Goal: Task Accomplishment & Management: Complete application form

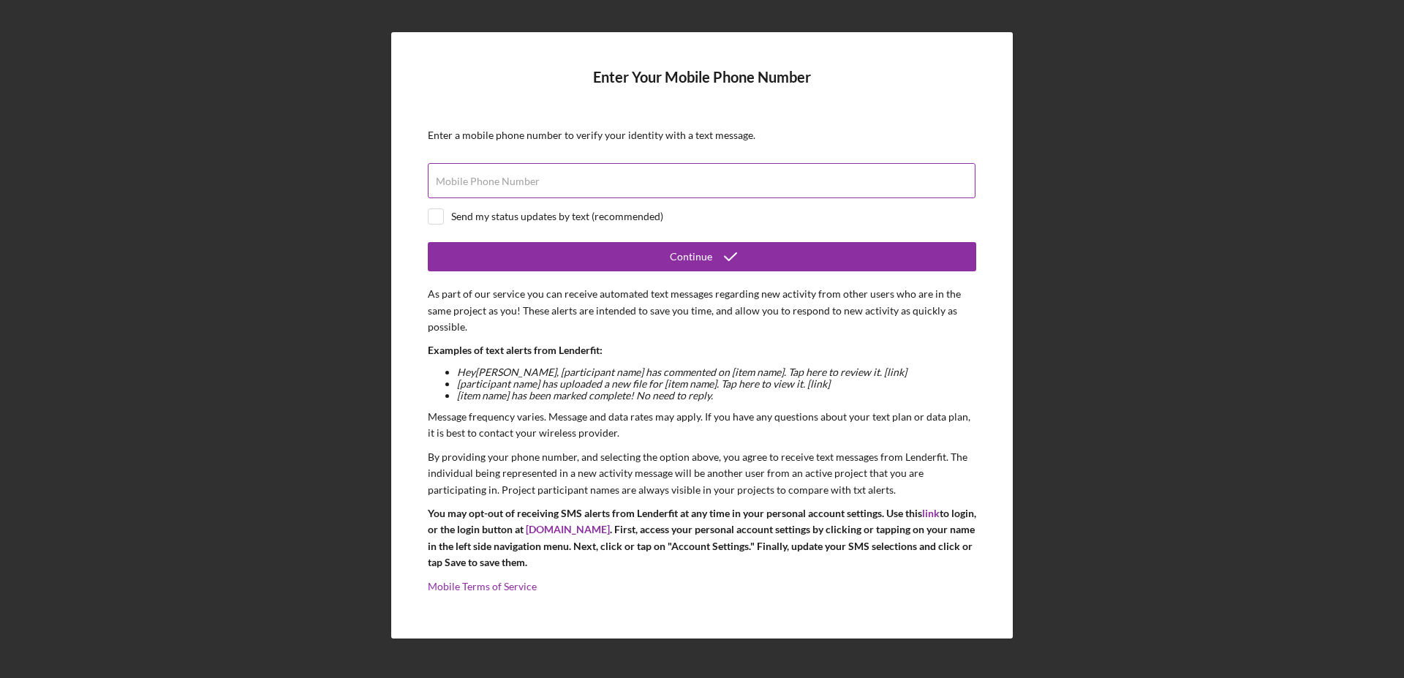
click at [483, 177] on label "Mobile Phone Number" at bounding box center [488, 181] width 104 height 12
click at [483, 177] on input "Mobile Phone Number" at bounding box center [702, 180] width 548 height 35
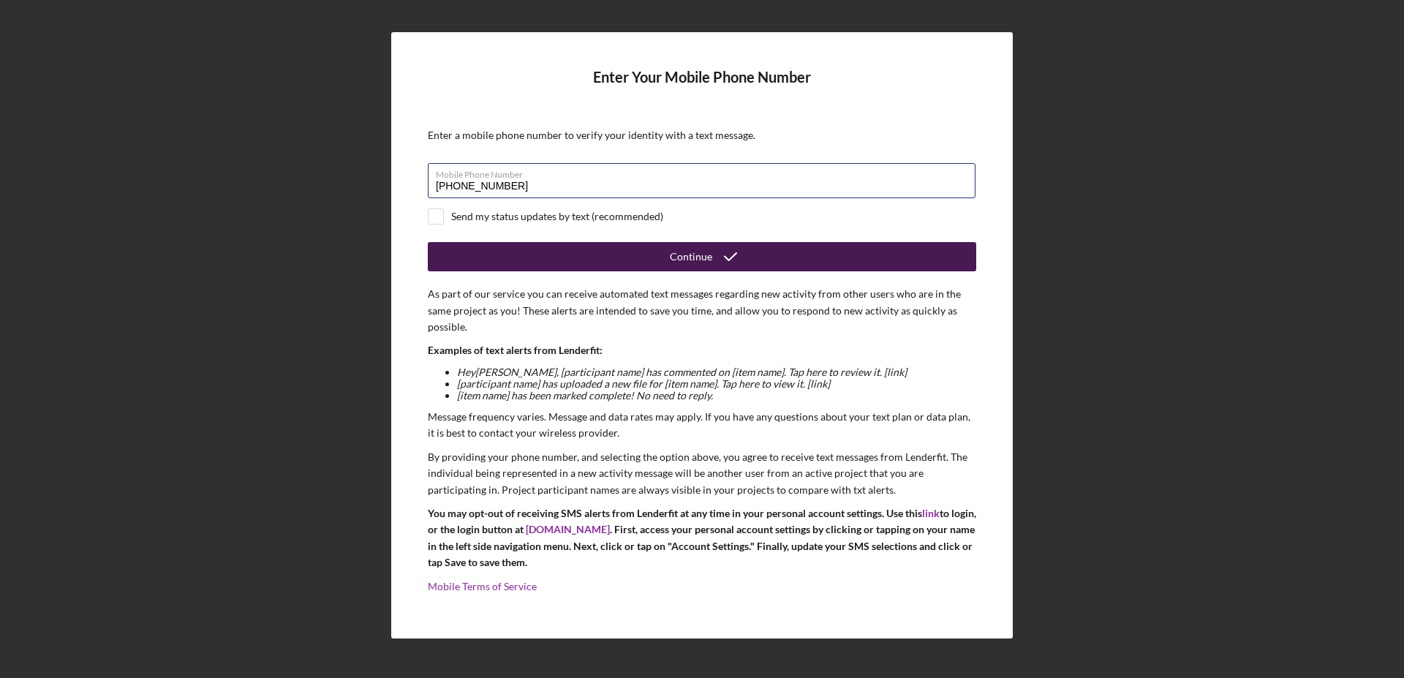
type input "[PHONE_NUMBER]"
click at [679, 253] on div "Continue" at bounding box center [691, 256] width 42 height 29
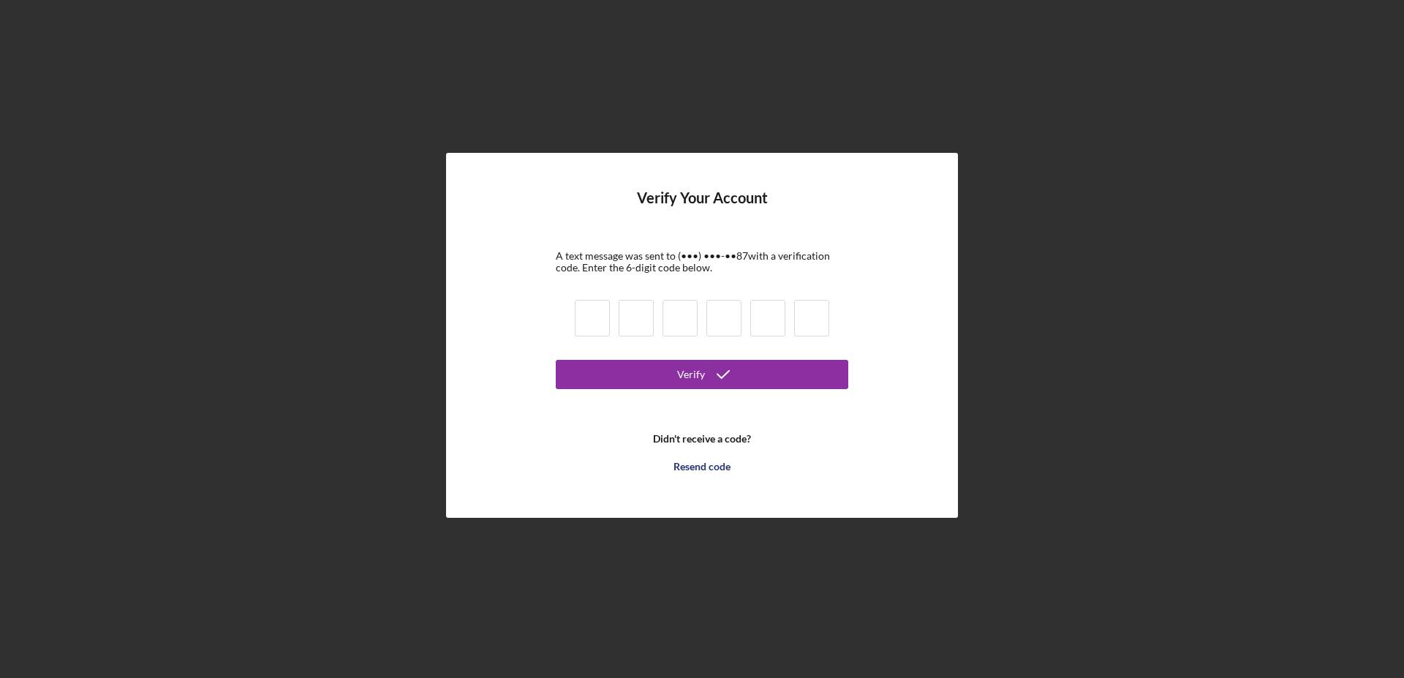
click at [600, 322] on input at bounding box center [592, 318] width 35 height 37
type input "8"
type input "6"
type input "2"
type input "4"
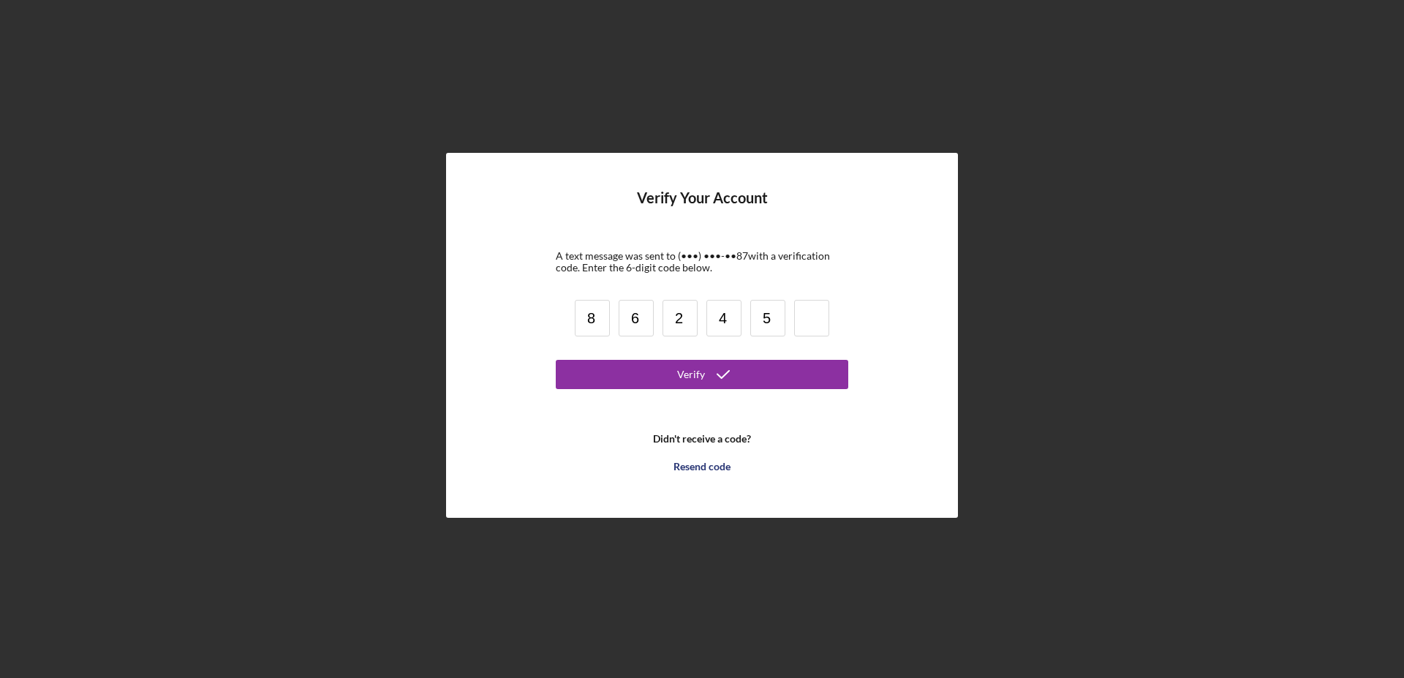
type input "5"
type input "9"
click at [703, 378] on div "Verify" at bounding box center [691, 374] width 28 height 29
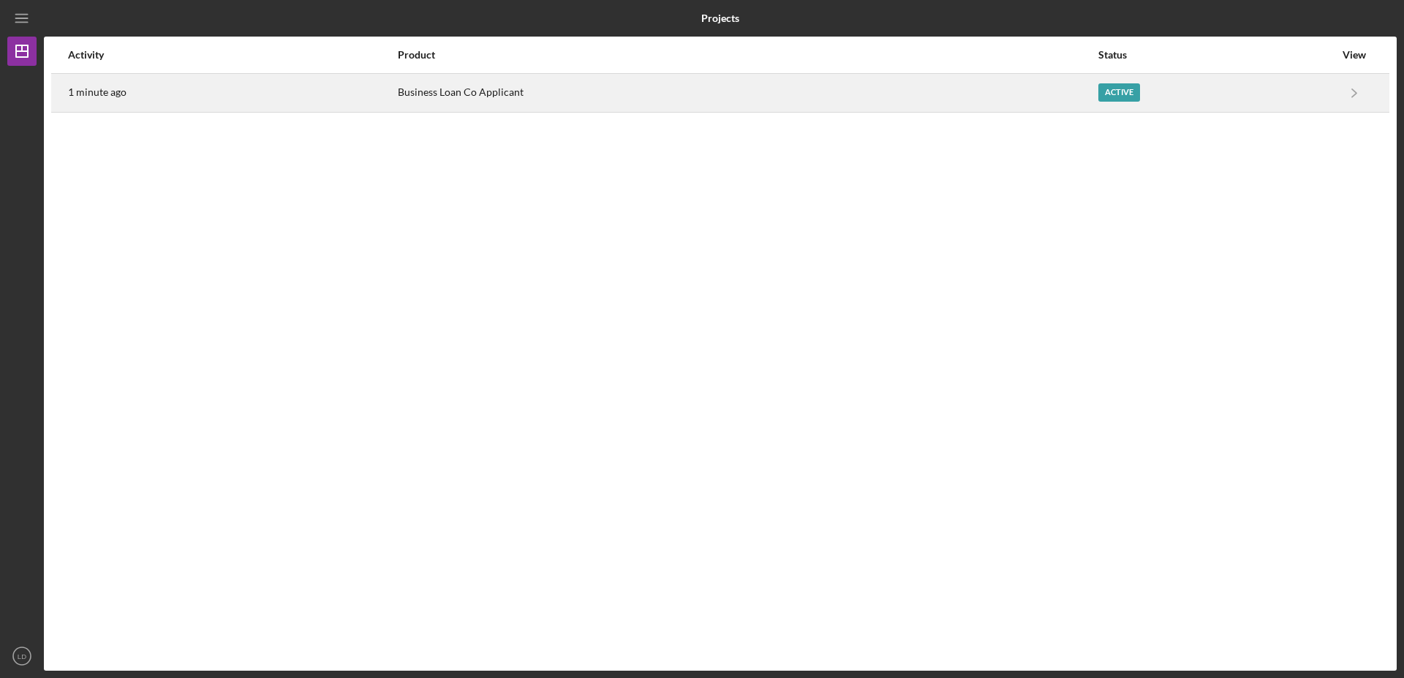
click at [703, 93] on div "Business Loan Co Applicant" at bounding box center [747, 93] width 699 height 37
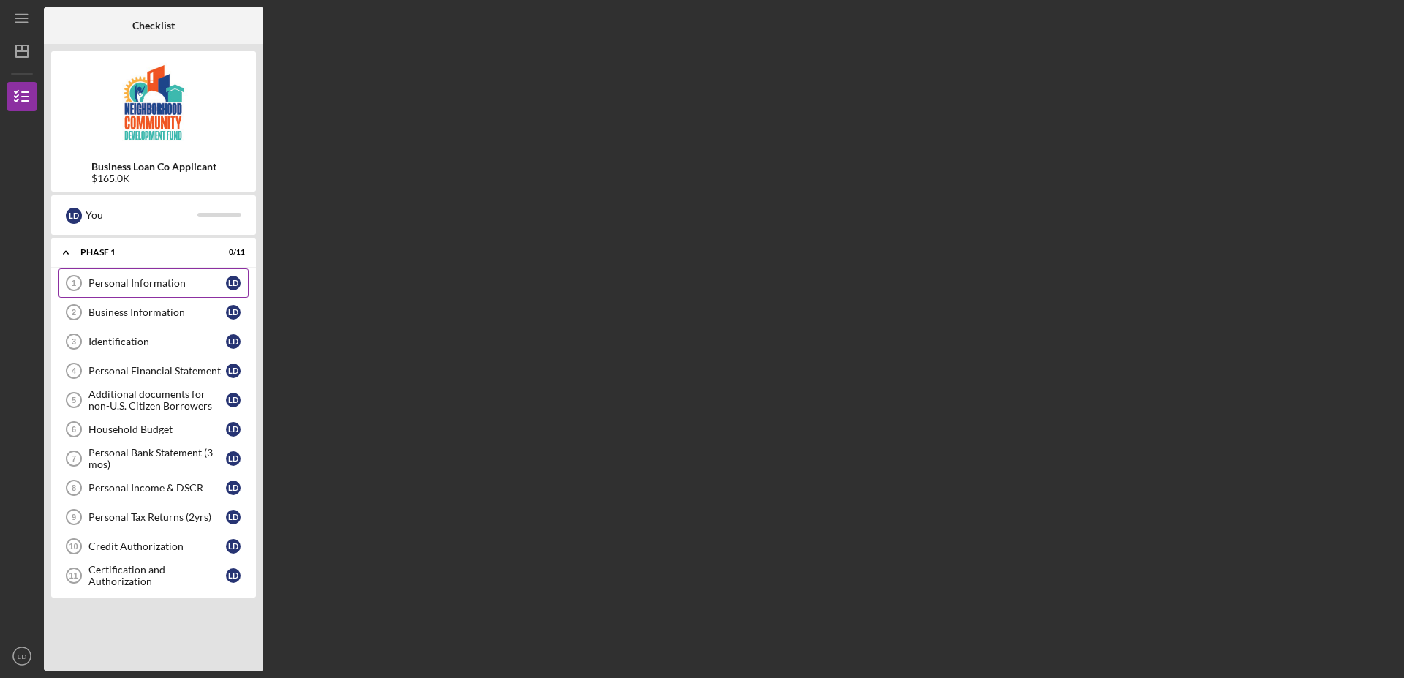
click at [149, 281] on div "Personal Information" at bounding box center [156, 283] width 137 height 12
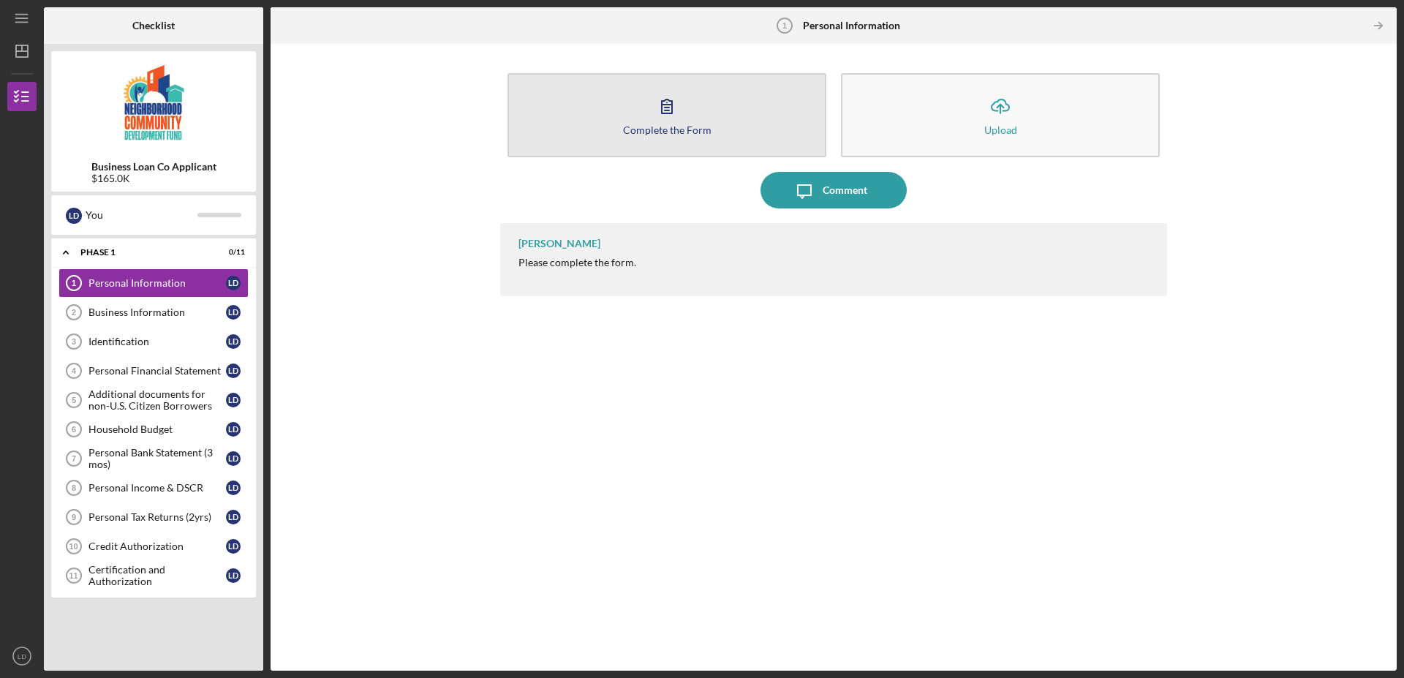
click at [682, 115] on icon "button" at bounding box center [667, 106] width 37 height 37
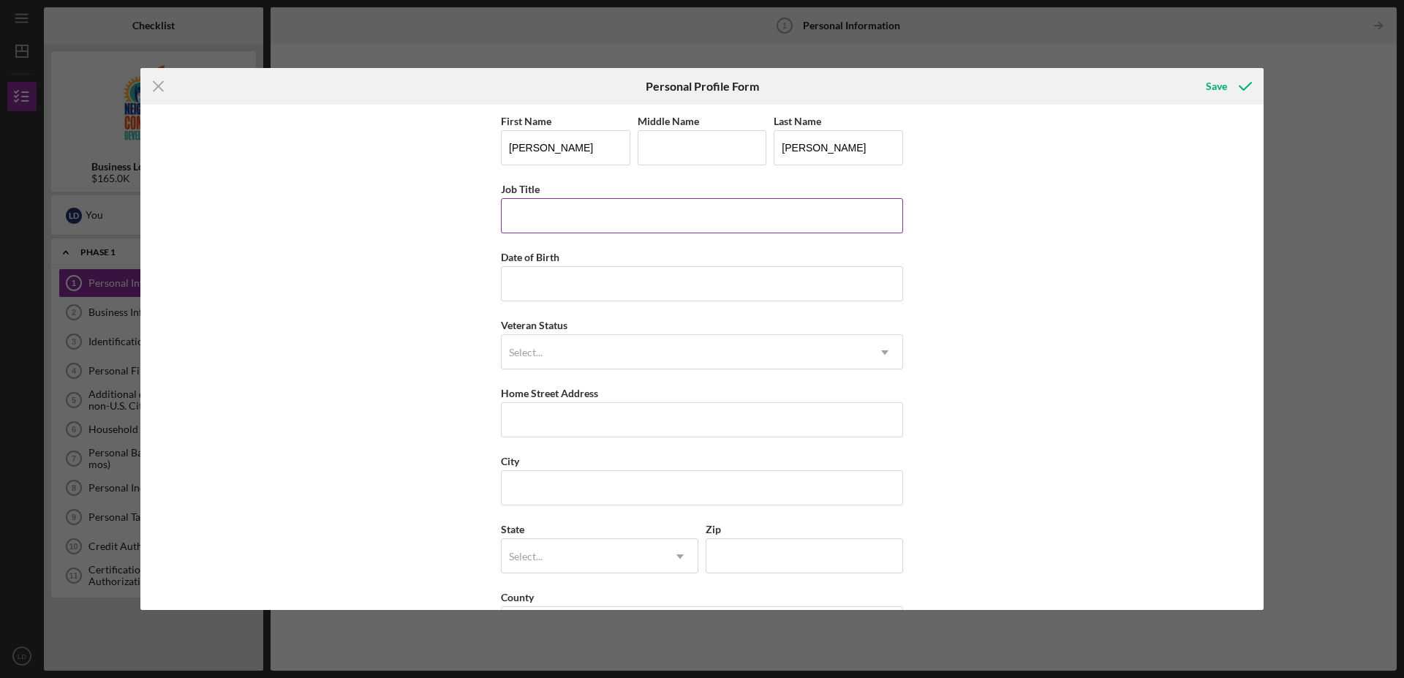
click at [578, 213] on input "Job Title" at bounding box center [702, 215] width 402 height 35
type input "secetary"
click at [529, 279] on input "Date of Birth" at bounding box center [702, 283] width 402 height 35
type input "[DATE]"
click at [540, 357] on div "Select..." at bounding box center [685, 353] width 366 height 34
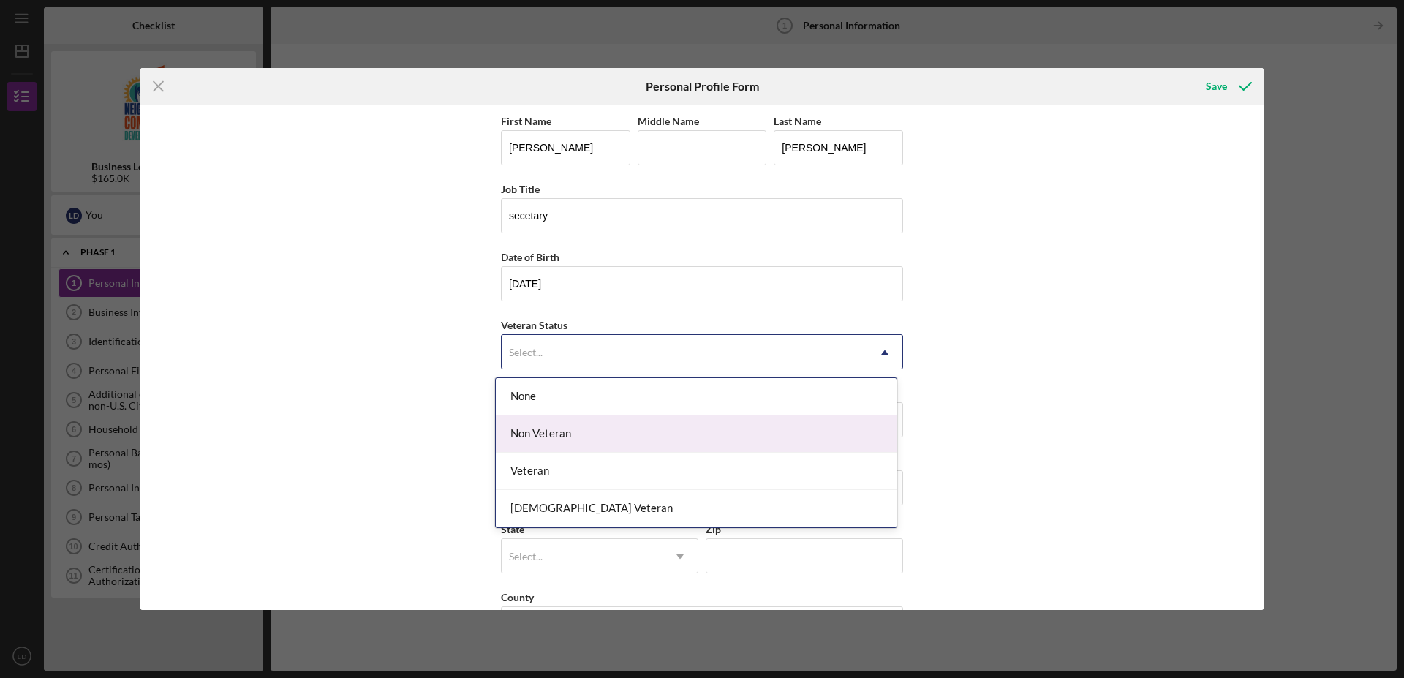
click at [535, 428] on div "Non Veteran" at bounding box center [696, 433] width 401 height 37
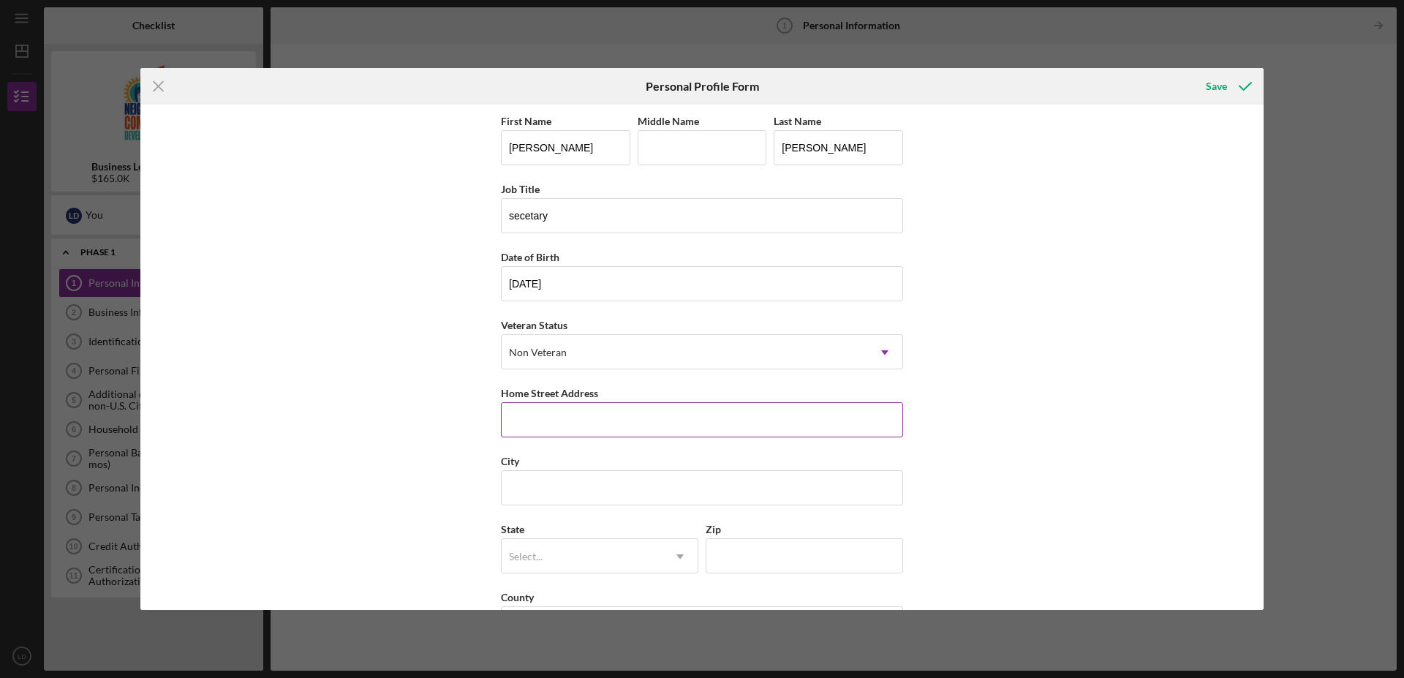
click at [535, 420] on input "Home Street Address" at bounding box center [702, 419] width 402 height 35
type input "232 [PERSON_NAME] Dr"
type input "[GEOGRAPHIC_DATA]"
type input "15681"
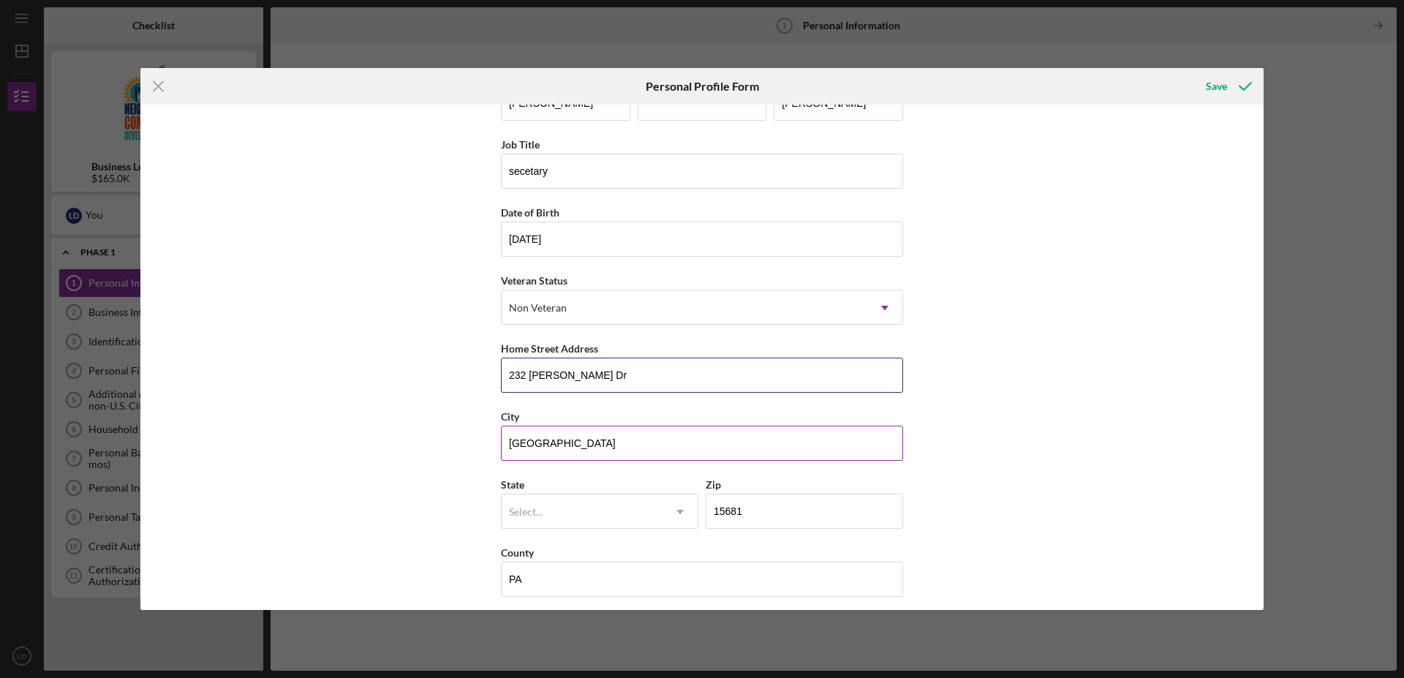
scroll to position [58, 0]
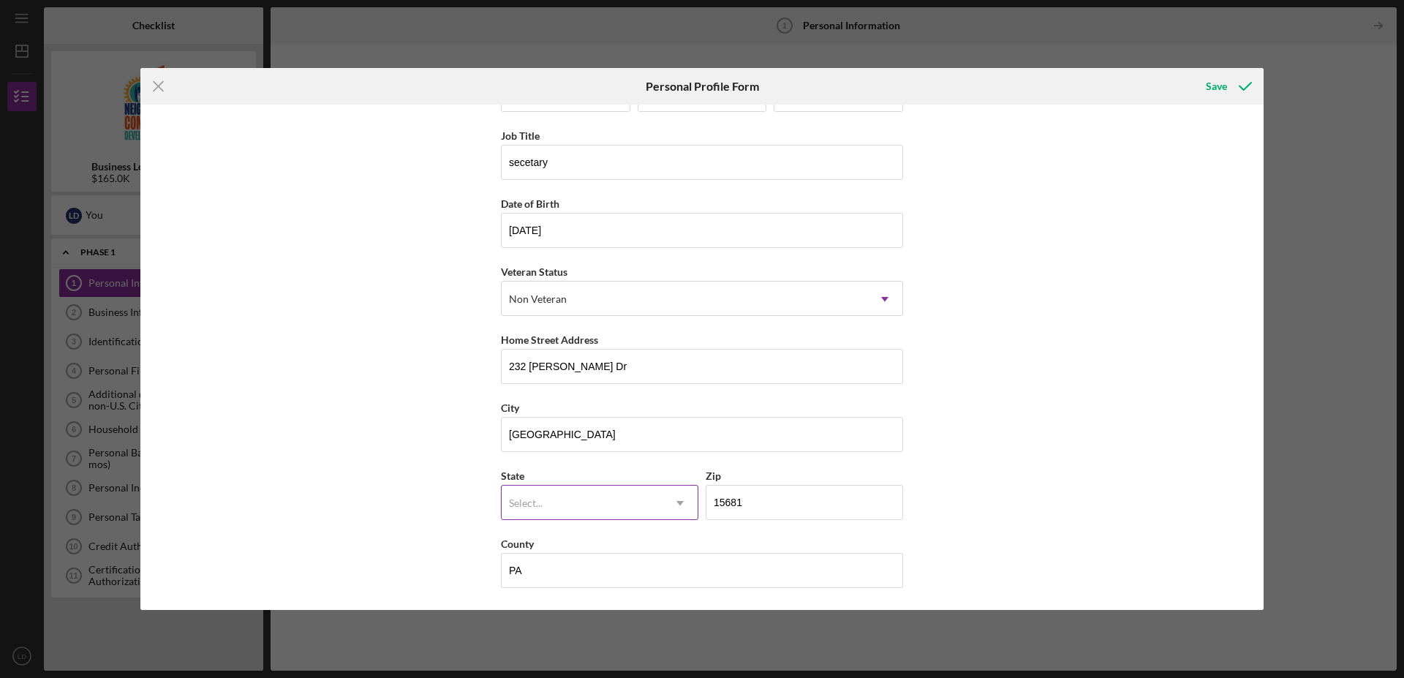
click at [589, 491] on div "Select..." at bounding box center [582, 503] width 161 height 34
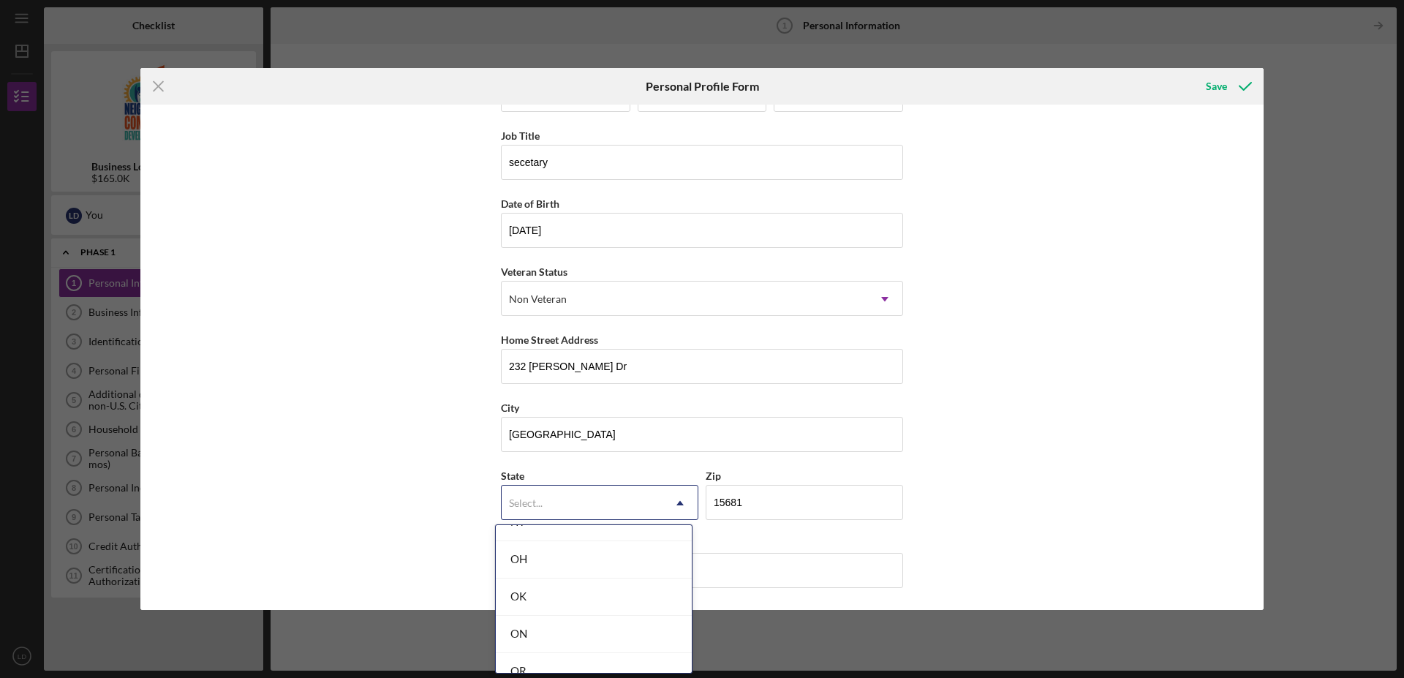
scroll to position [1998, 0]
click at [524, 634] on div "PA" at bounding box center [594, 634] width 196 height 37
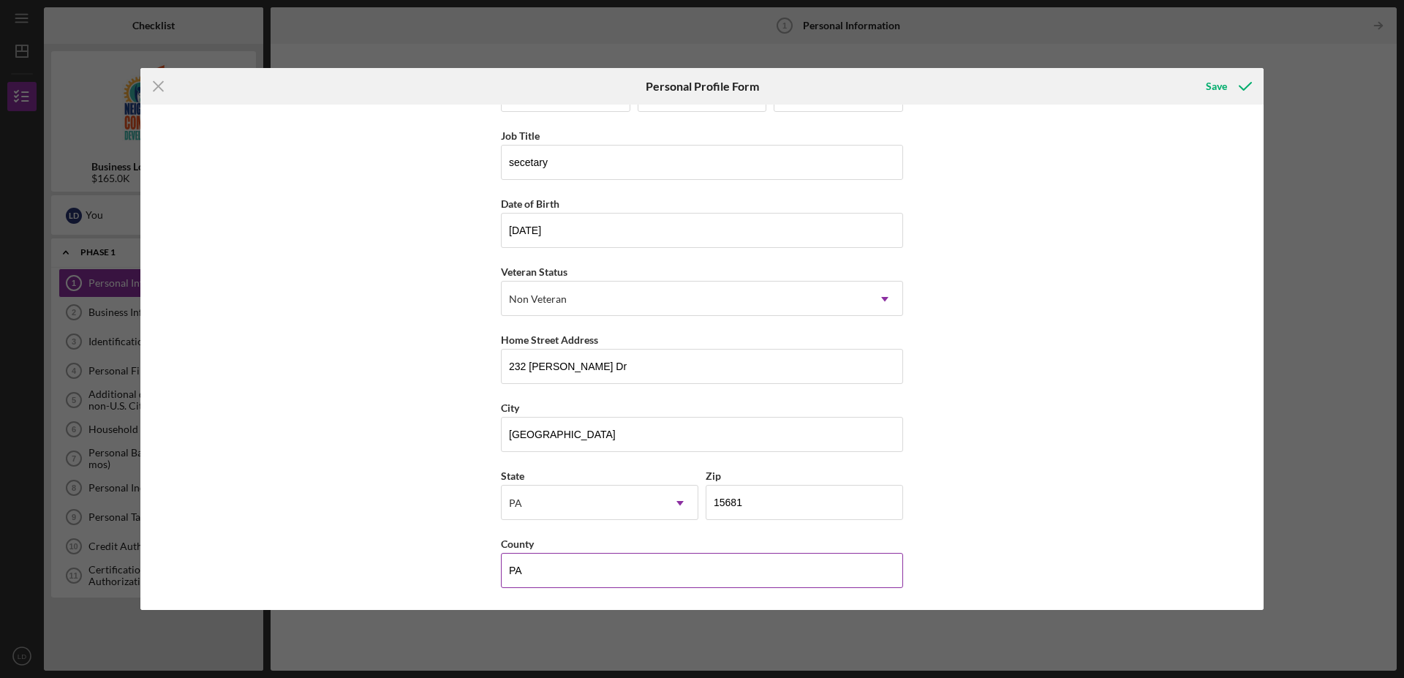
drag, startPoint x: 529, startPoint y: 570, endPoint x: 492, endPoint y: 568, distance: 37.4
click at [501, 568] on input "PA" at bounding box center [702, 570] width 402 height 35
type input "[PERSON_NAME]"
click at [1217, 86] on div "Save" at bounding box center [1216, 86] width 21 height 29
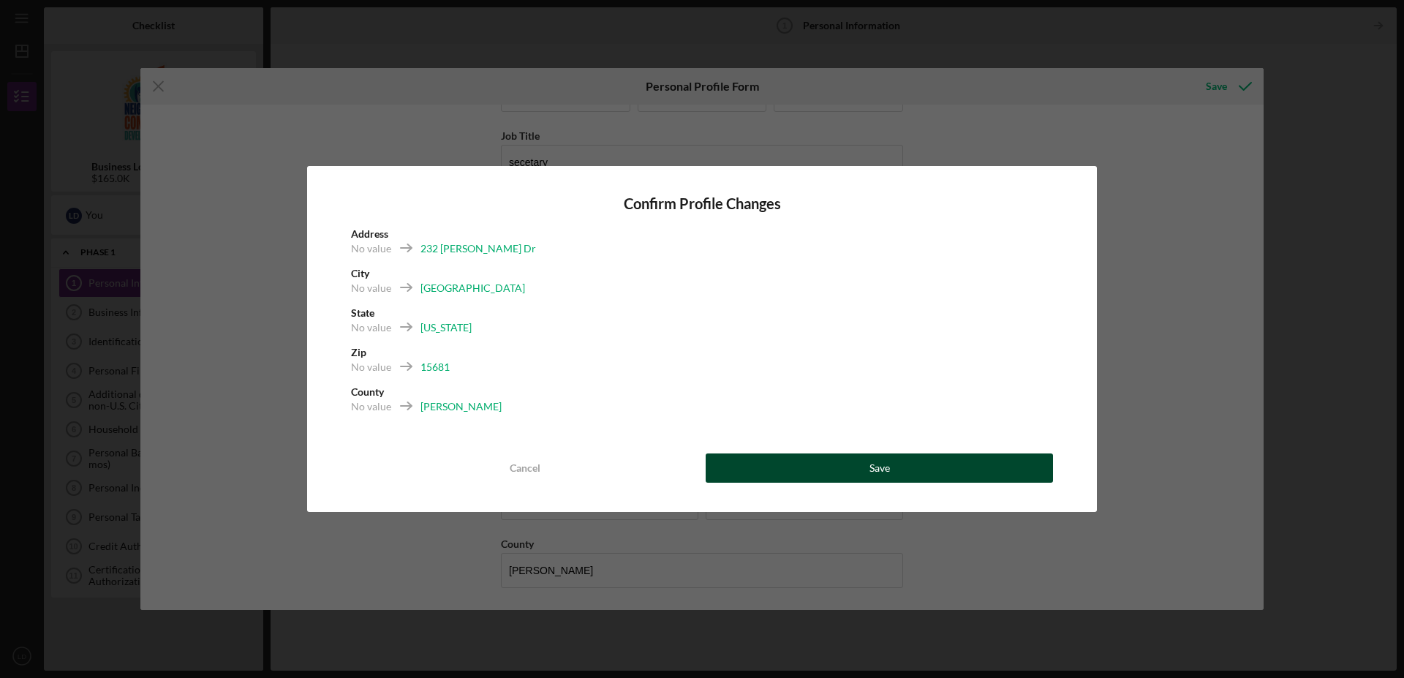
click at [867, 464] on button "Save" at bounding box center [879, 467] width 347 height 29
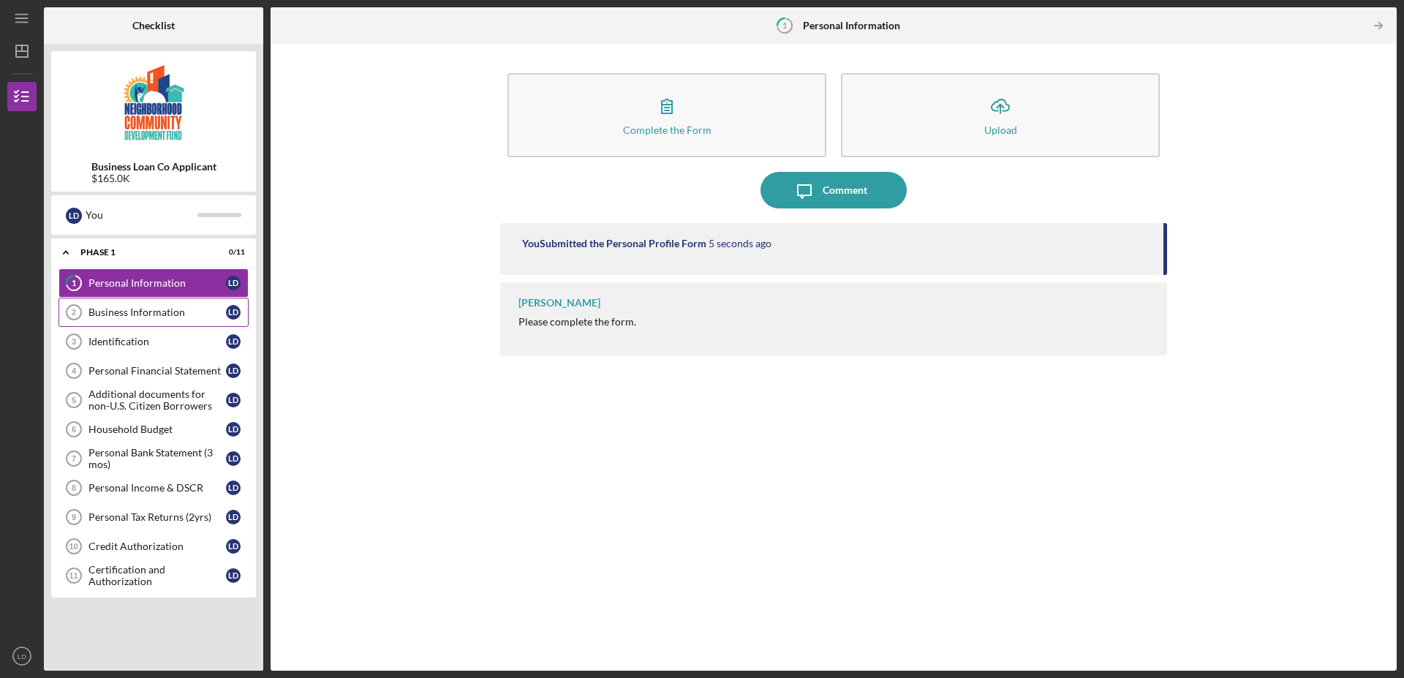
click at [156, 310] on div "Business Information" at bounding box center [156, 312] width 137 height 12
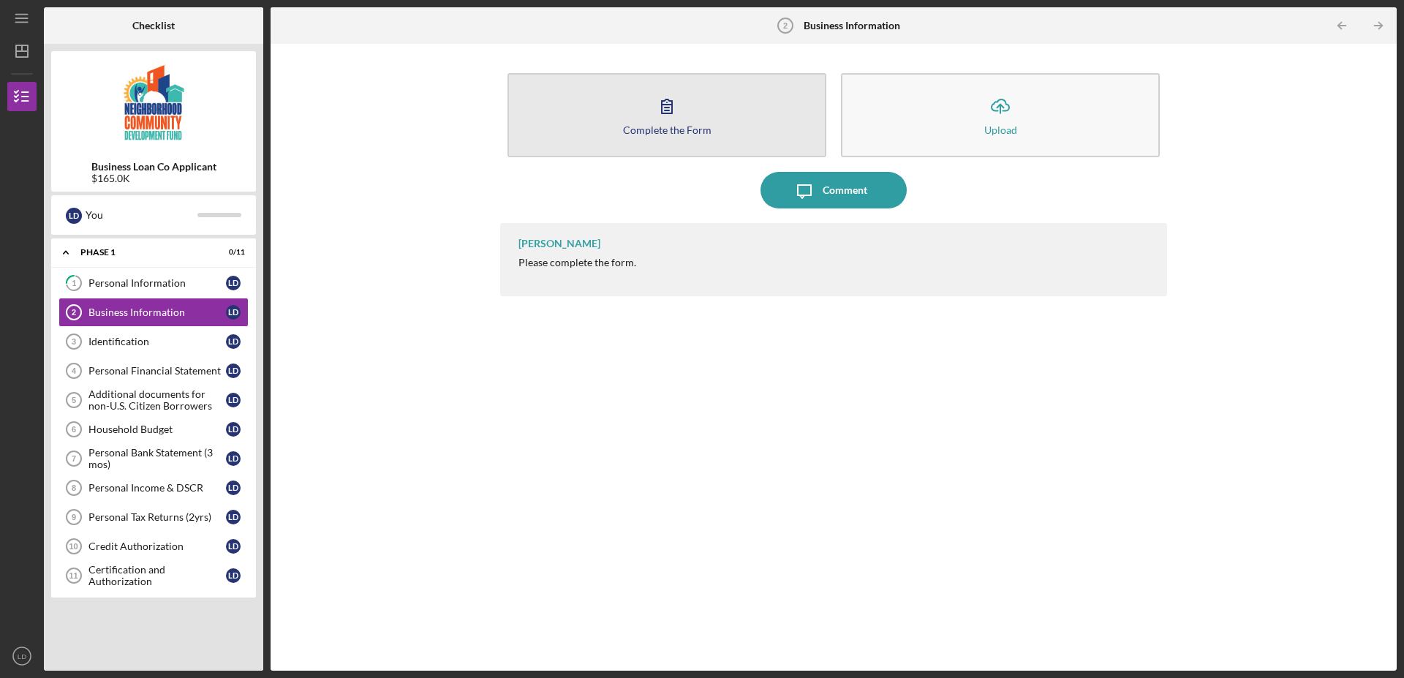
click at [653, 112] on icon "button" at bounding box center [667, 106] width 37 height 37
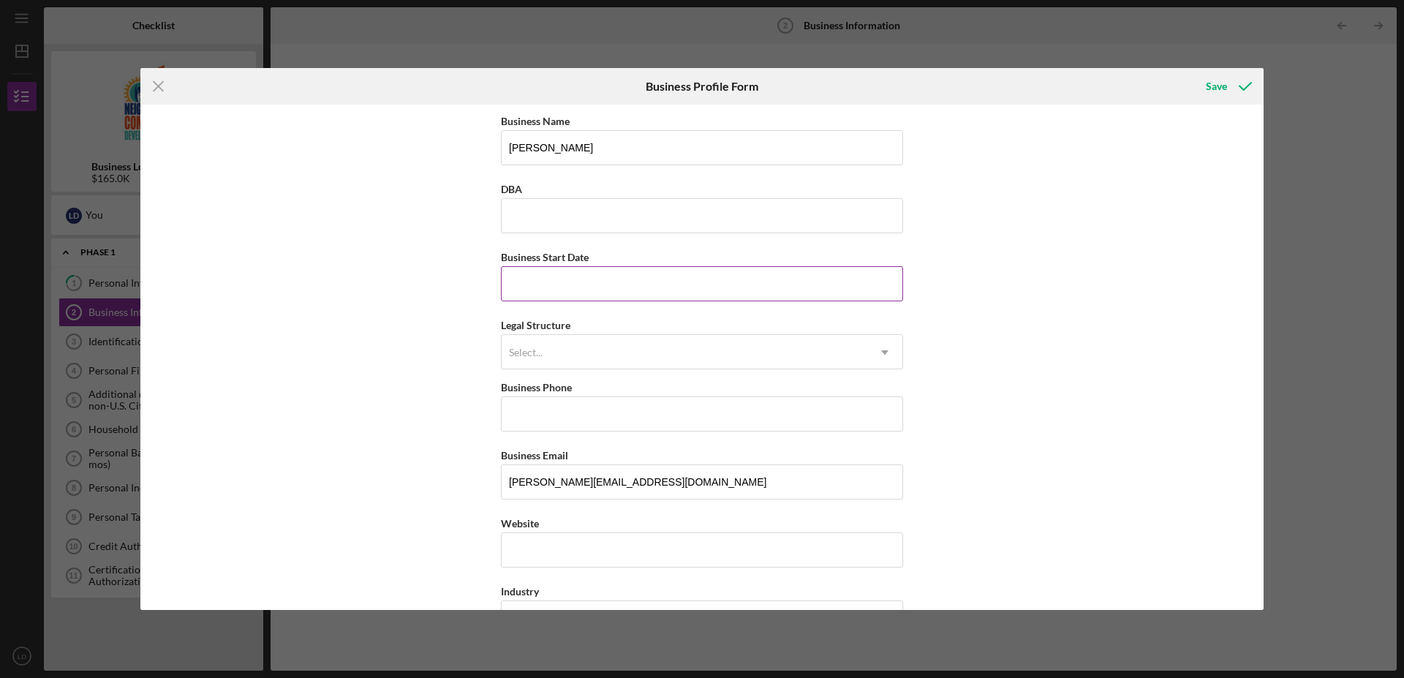
click at [540, 286] on input "Business Start Date" at bounding box center [702, 283] width 402 height 35
type input "[DATE]"
click at [551, 350] on div "Select..." at bounding box center [685, 353] width 366 height 34
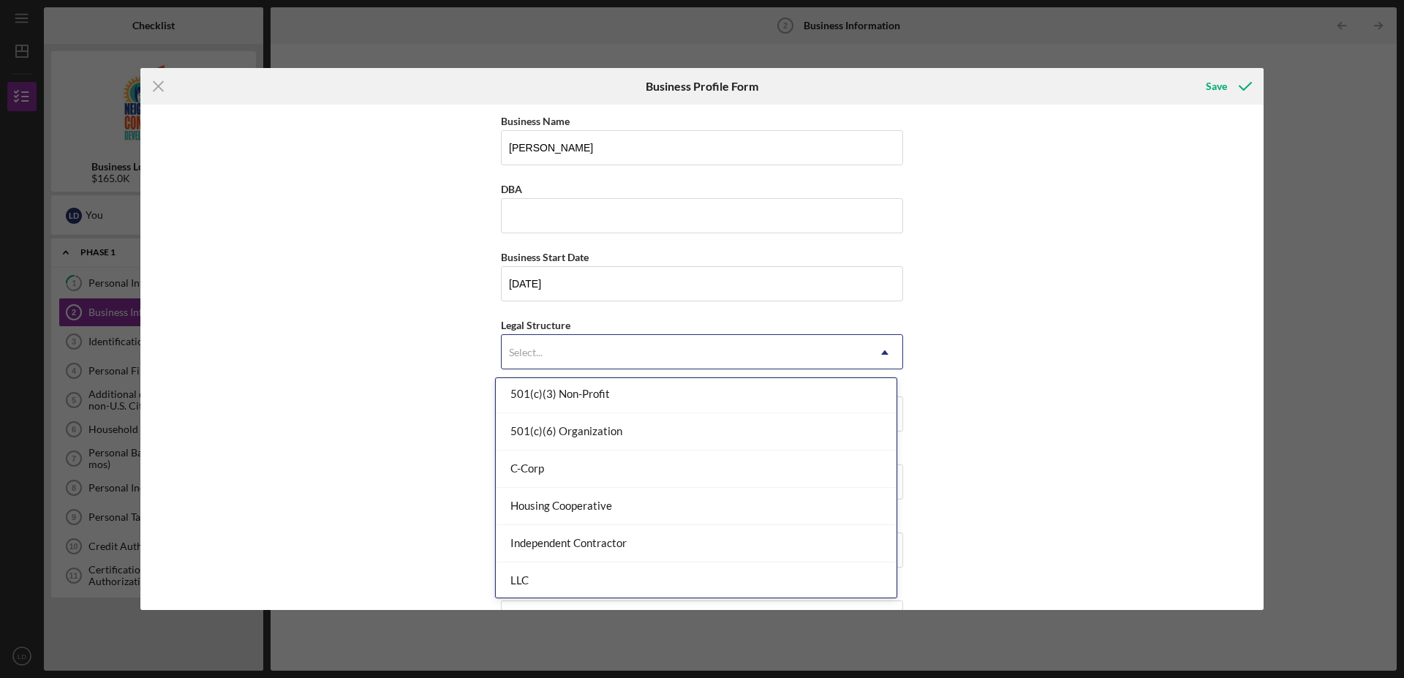
scroll to position [224, 0]
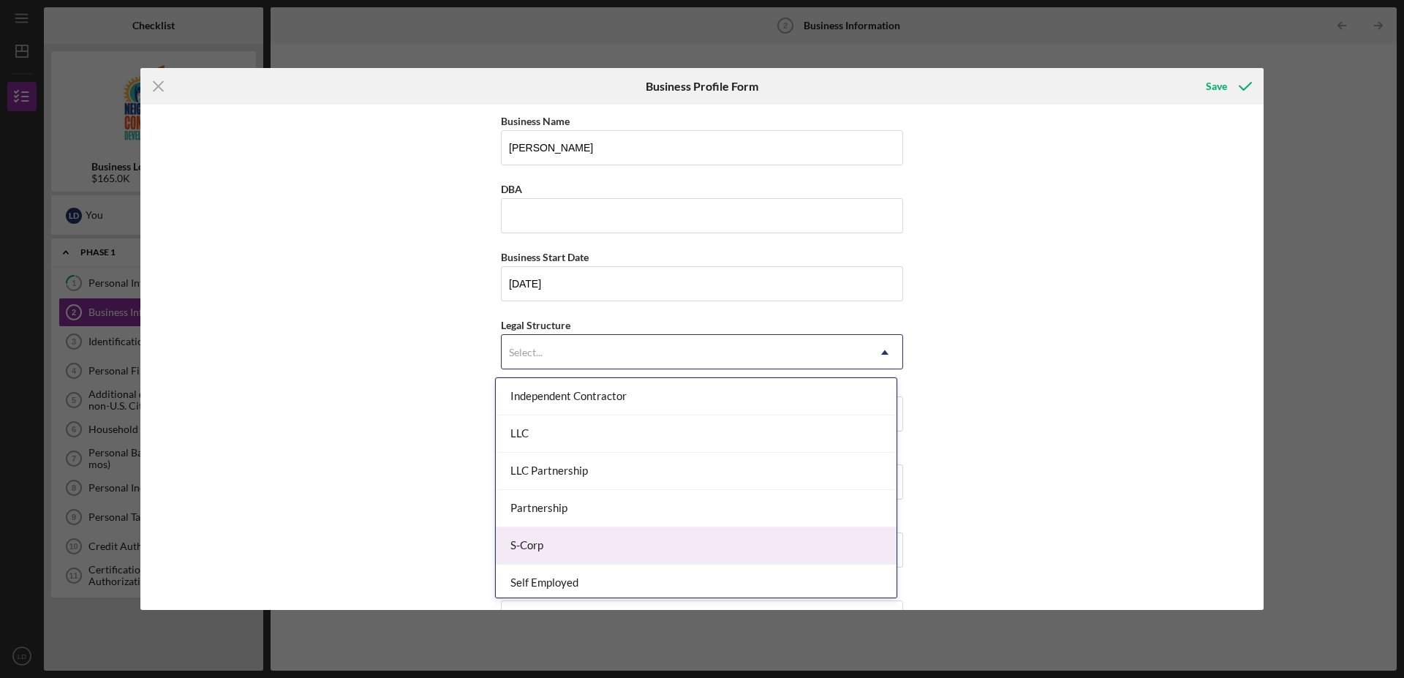
click at [530, 545] on div "S-Corp" at bounding box center [696, 545] width 401 height 37
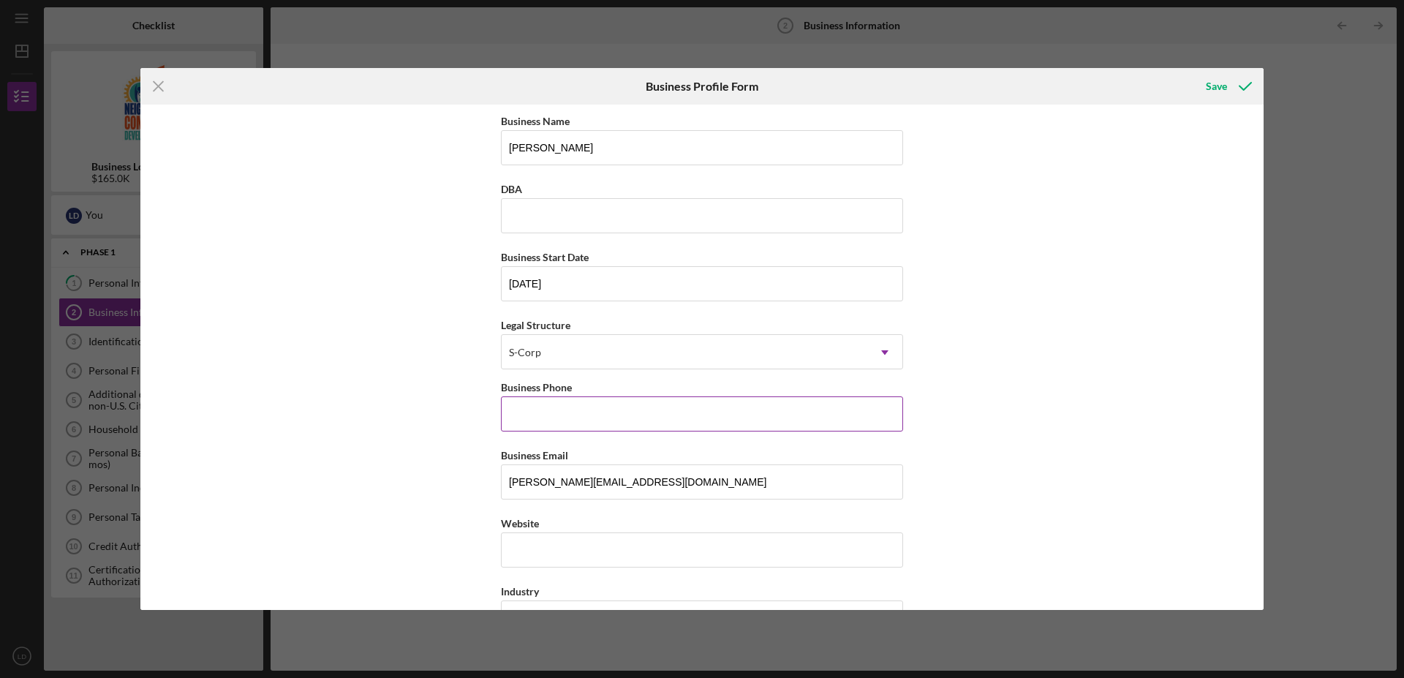
click at [535, 419] on input "Business Phone" at bounding box center [702, 413] width 402 height 35
type input "[PHONE_NUMBER]"
drag, startPoint x: 612, startPoint y: 485, endPoint x: 492, endPoint y: 488, distance: 120.0
click at [501, 488] on input "[PERSON_NAME][EMAIL_ADDRESS][DOMAIN_NAME]" at bounding box center [702, 481] width 402 height 35
type input "ro"
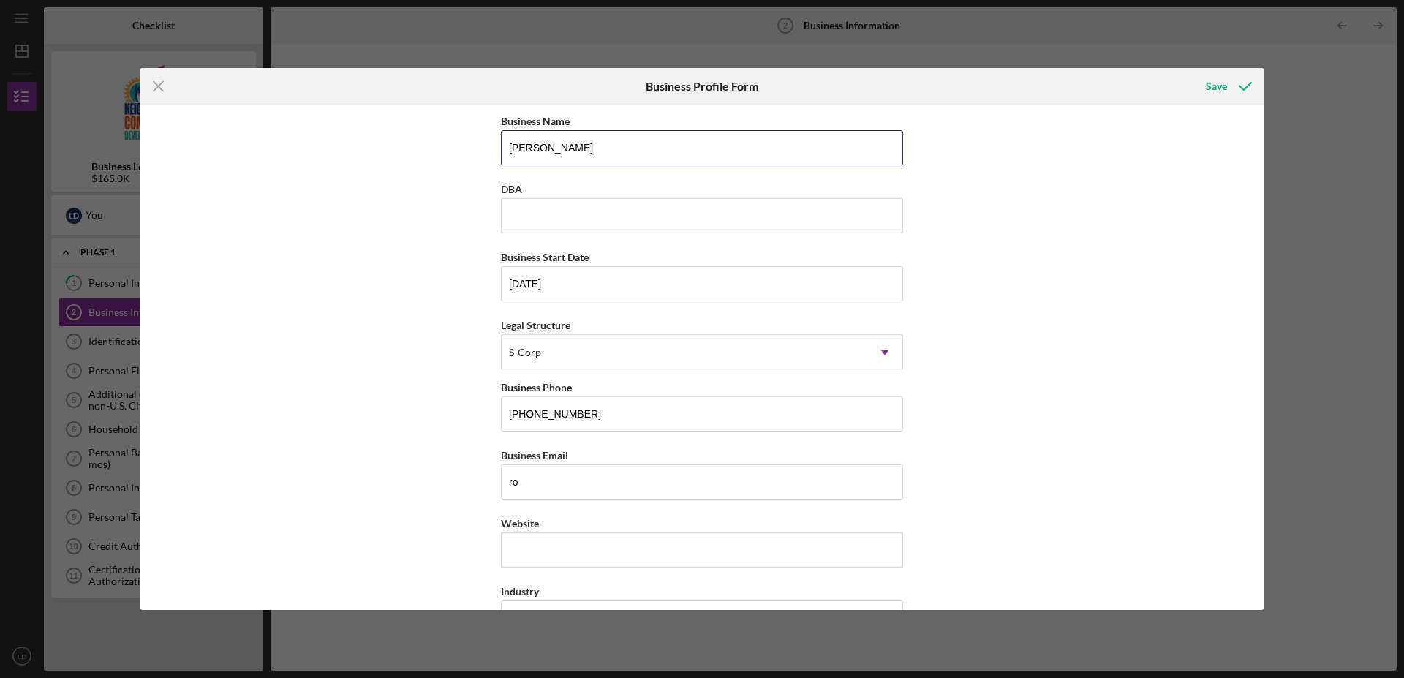
type input "[PERSON_NAME] awning co., inc."
type input "[EMAIL_ADDRESS][DOMAIN_NAME]"
type input "[STREET_ADDRESS][PERSON_NAME]"
type input "[GEOGRAPHIC_DATA]"
type input "15207"
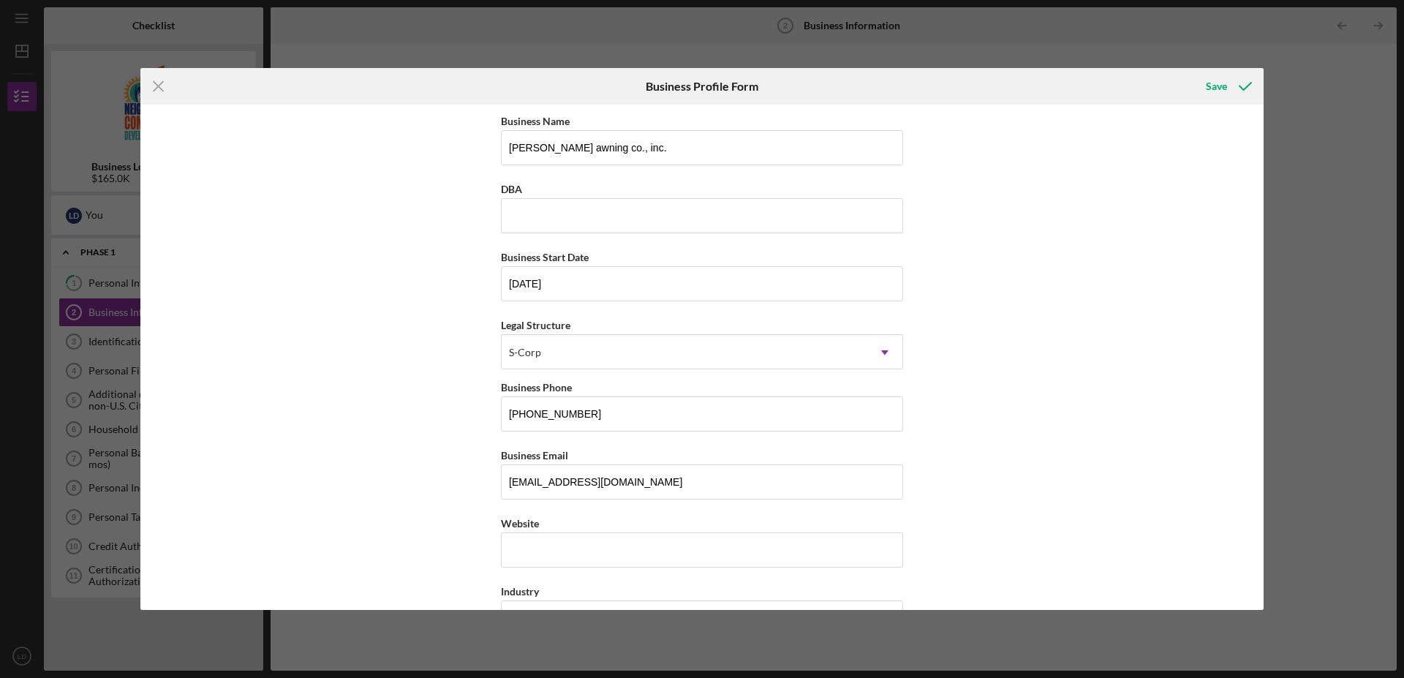
type input "PA"
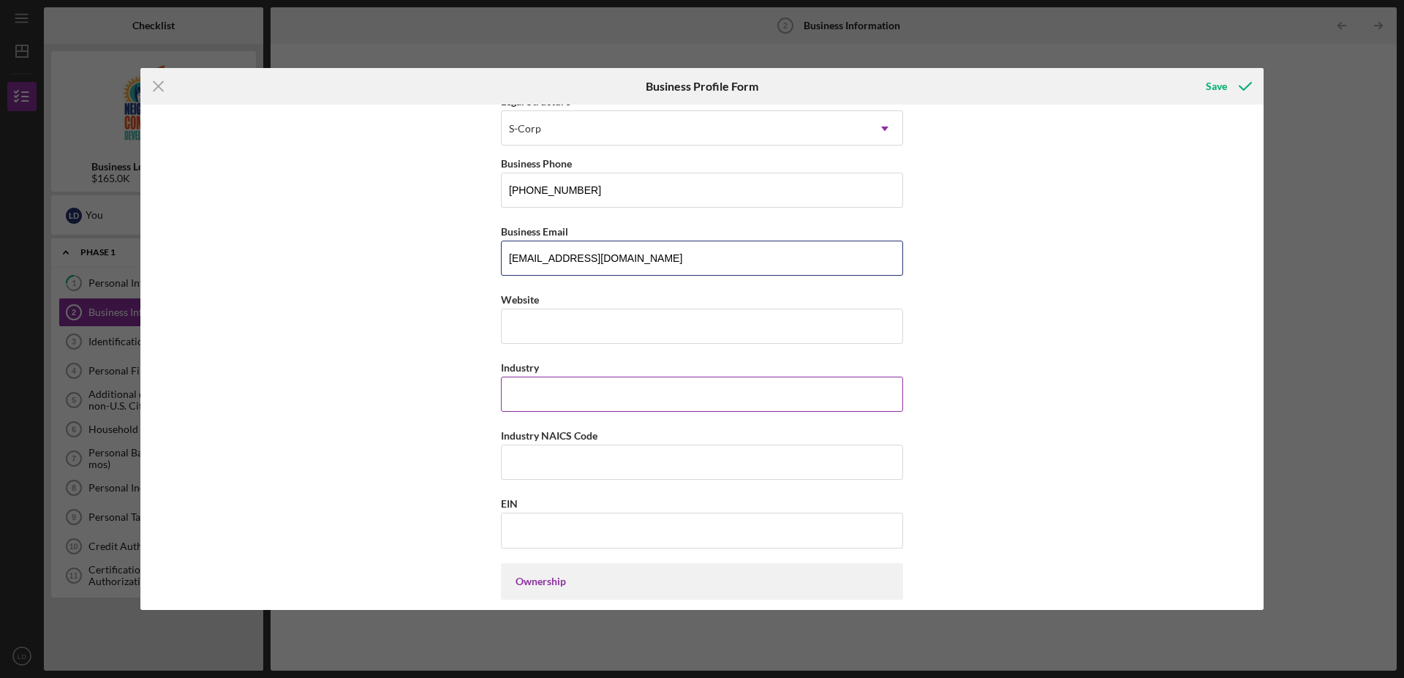
scroll to position [298, 0]
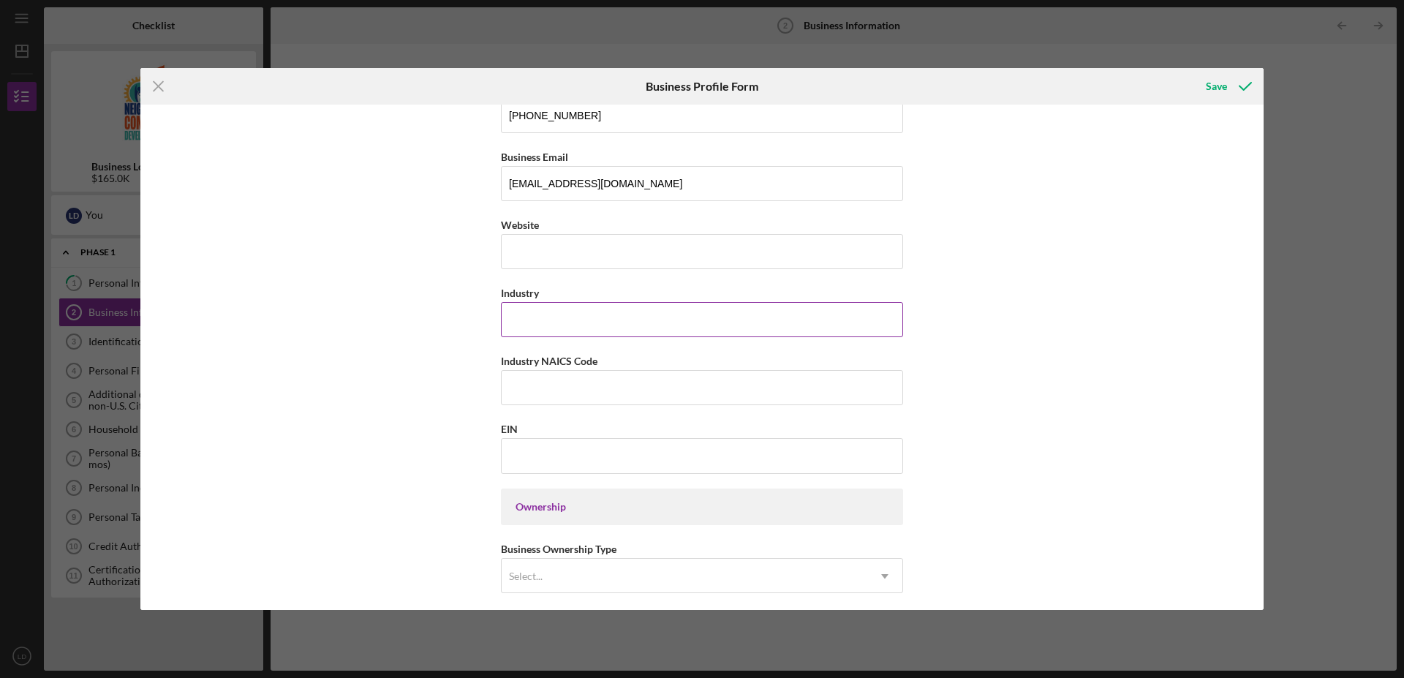
click at [568, 331] on input "Industry" at bounding box center [702, 319] width 402 height 35
type input "manufactering"
click at [575, 461] on input "EIN" at bounding box center [702, 455] width 402 height 35
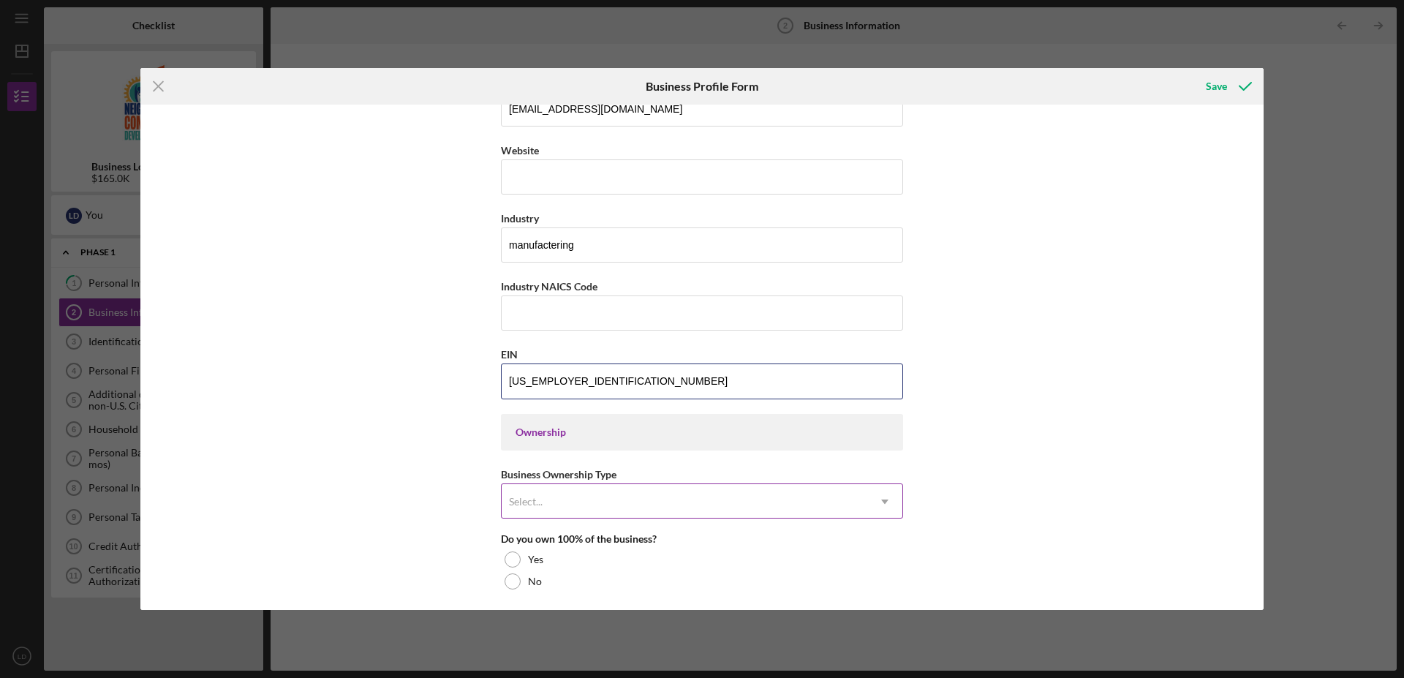
type input "[US_EMPLOYER_IDENTIFICATION_NUMBER]"
click at [546, 507] on div "Select..." at bounding box center [685, 502] width 366 height 34
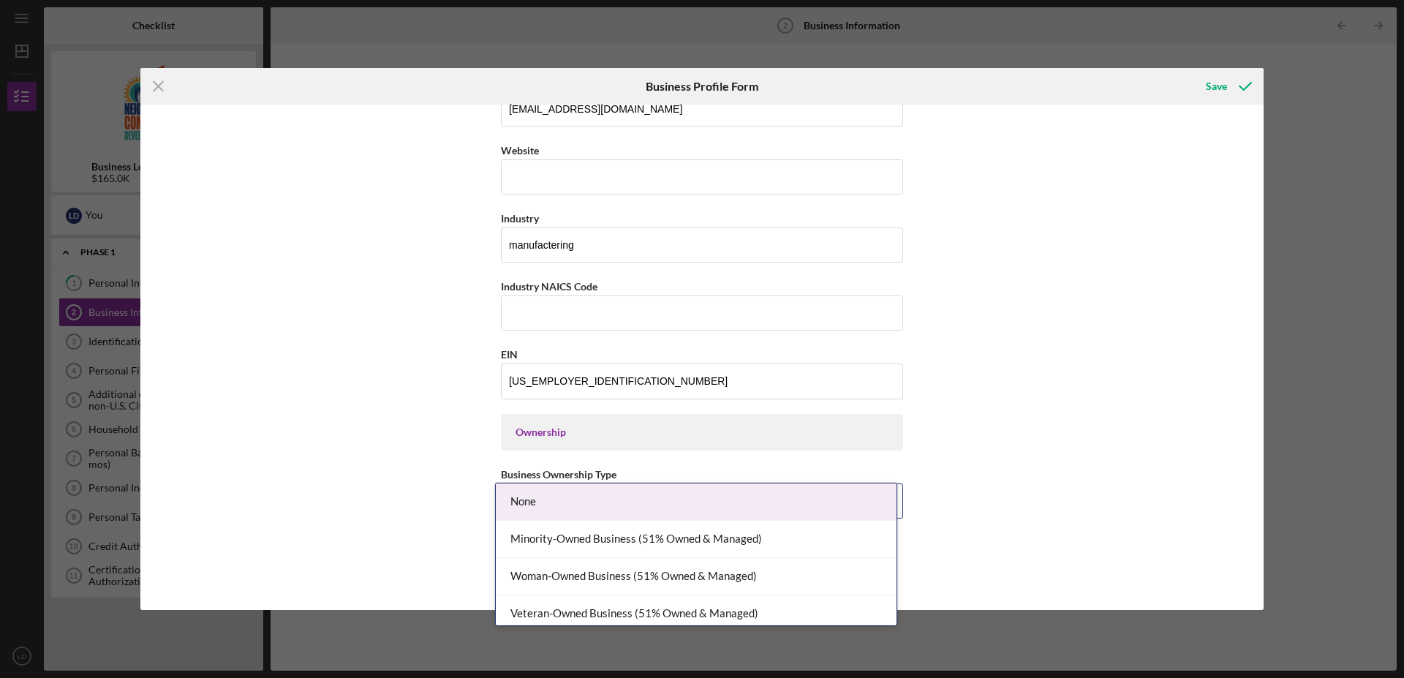
scroll to position [448, 0]
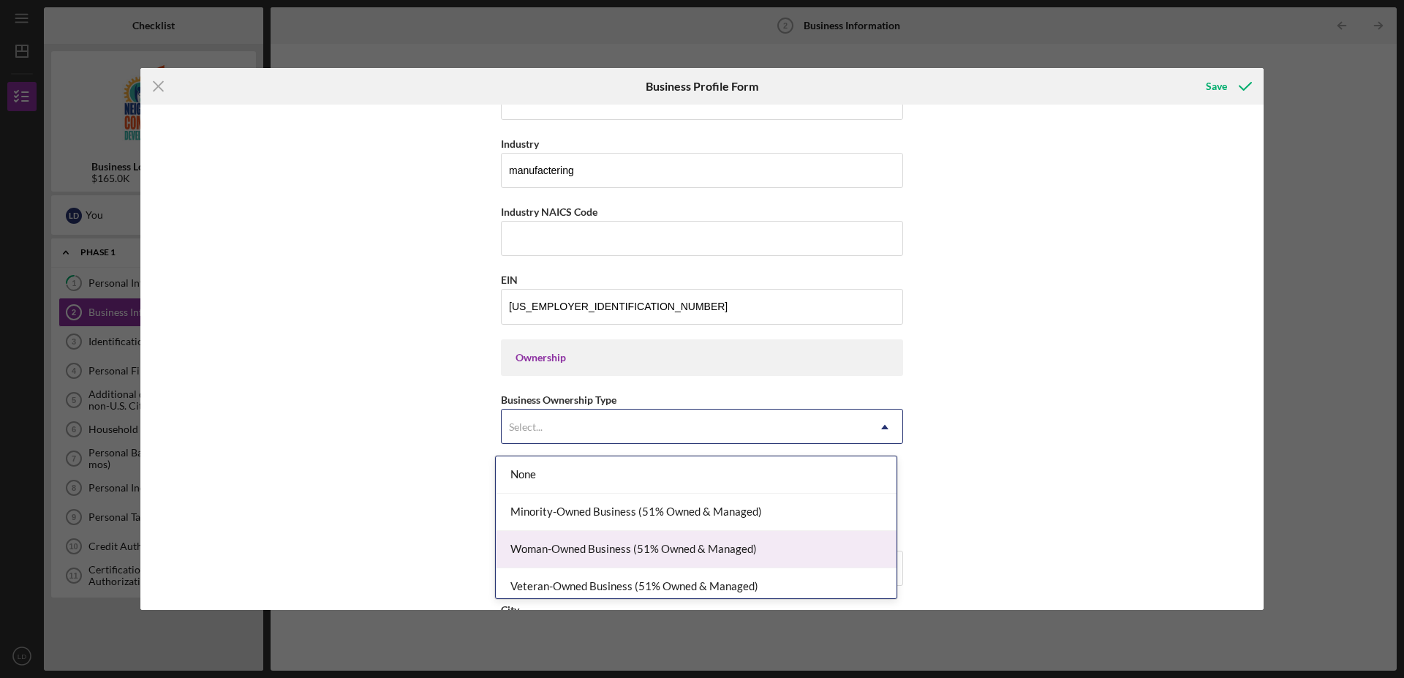
click at [552, 551] on div "Woman-Owned Business (51% Owned & Managed)" at bounding box center [696, 549] width 401 height 37
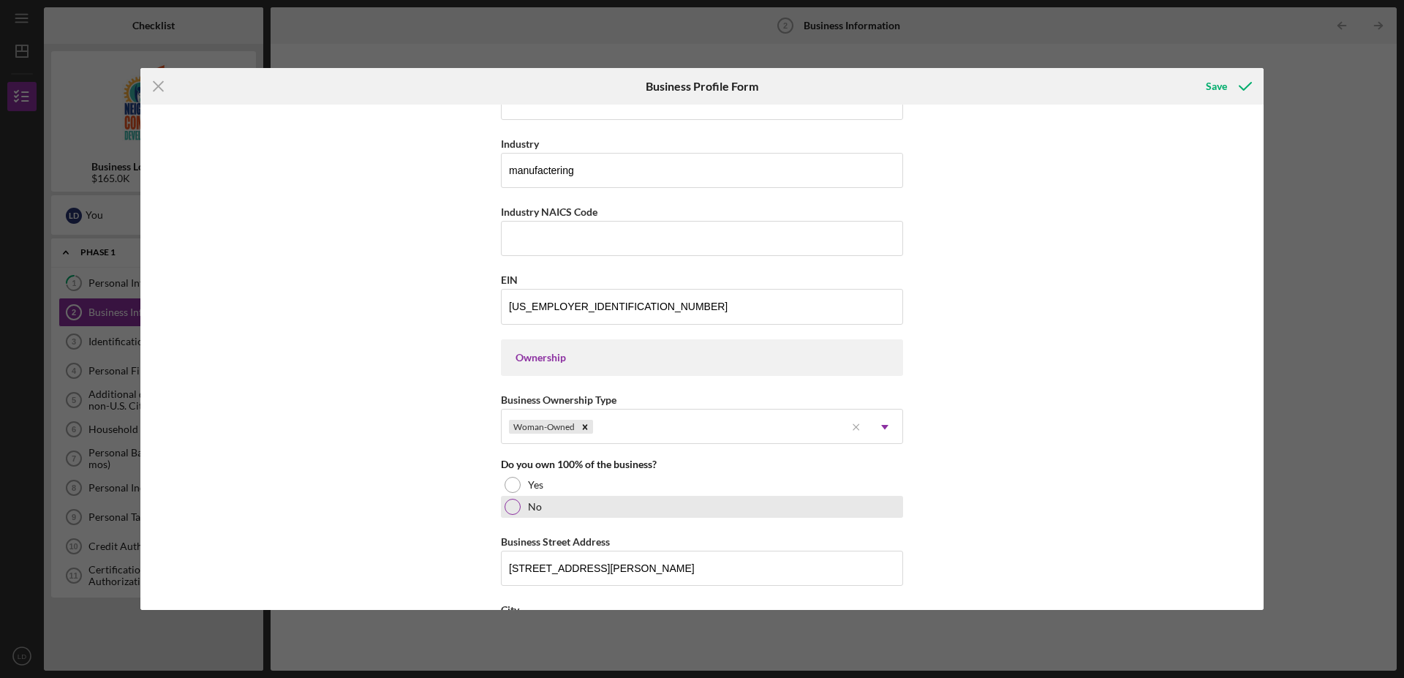
click at [508, 511] on div at bounding box center [513, 507] width 16 height 16
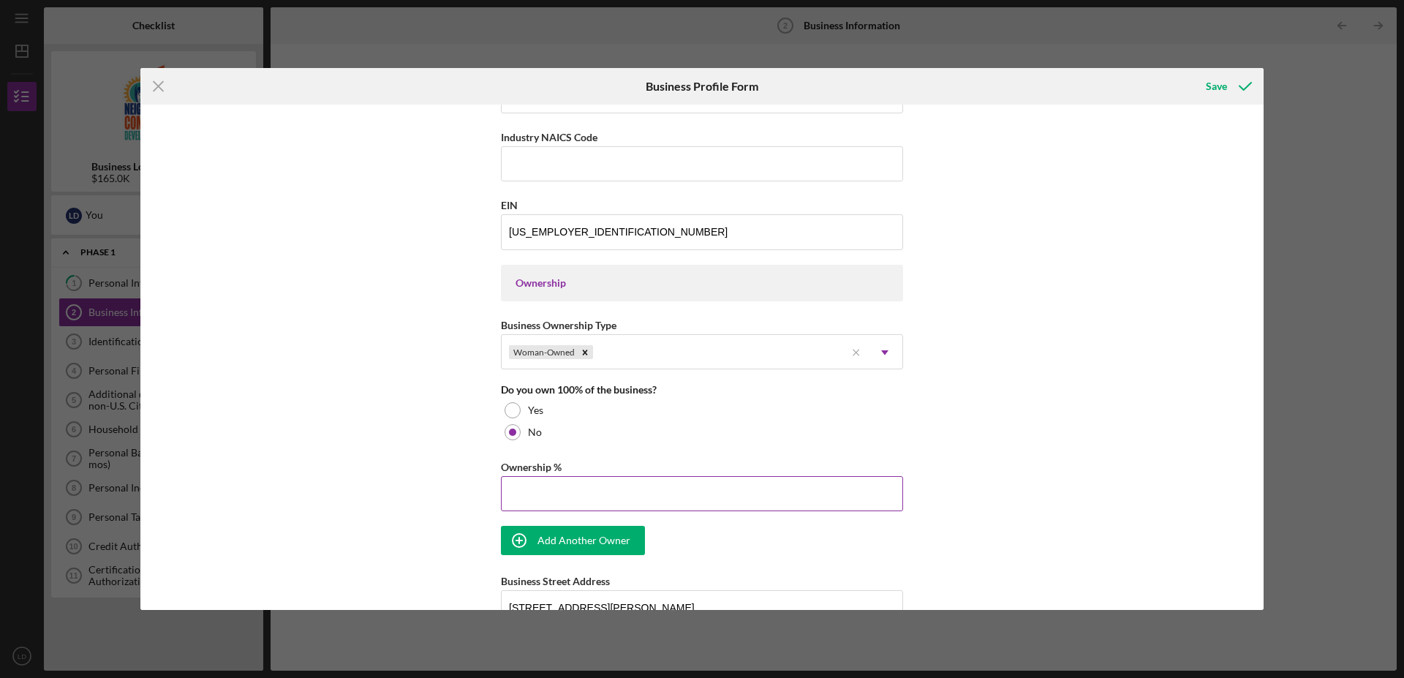
click at [567, 507] on input "Ownership %" at bounding box center [702, 493] width 402 height 35
click at [591, 550] on div "Add Another Owner" at bounding box center [583, 540] width 93 height 29
type input "48.00%"
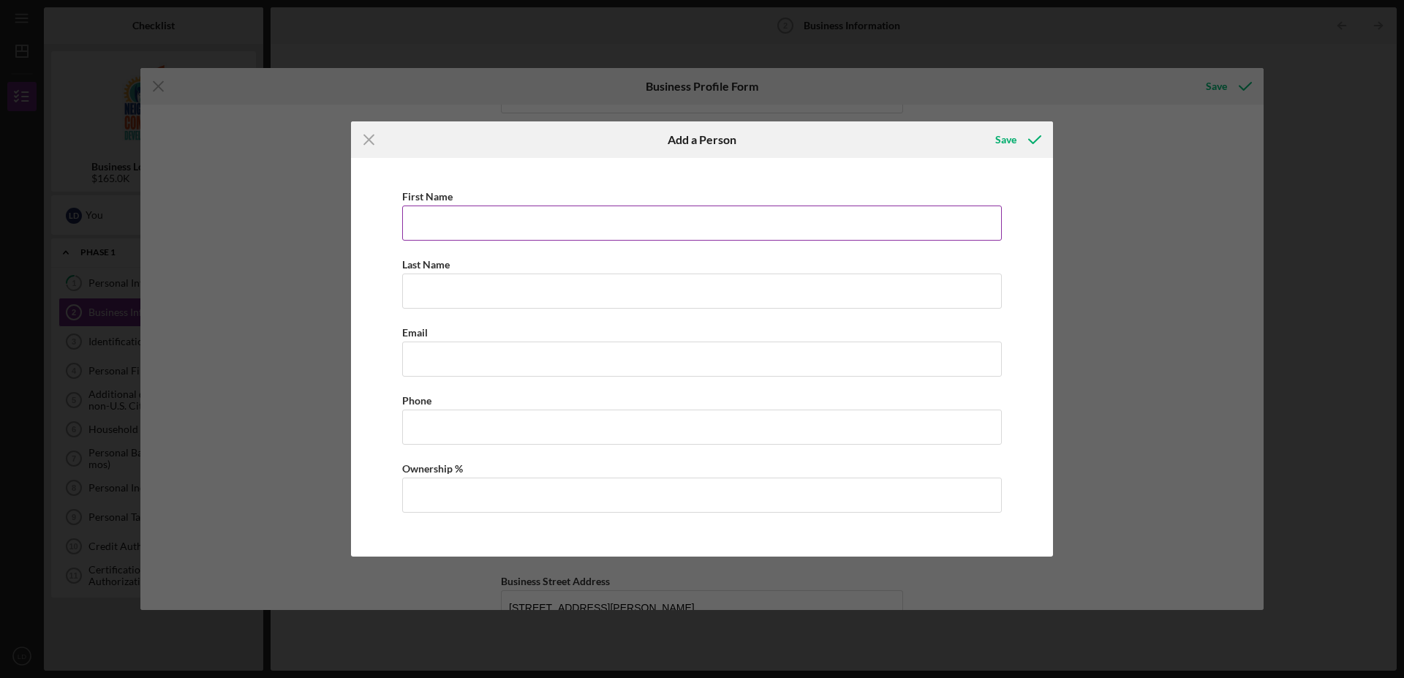
click at [444, 214] on input "First Name" at bounding box center [702, 222] width 600 height 35
type input "[PERSON_NAME]"
click at [374, 259] on div "First Name [PERSON_NAME] Last Name Required Email Phone Ownership %" at bounding box center [701, 357] width 687 height 384
click at [432, 288] on input "Last Name" at bounding box center [702, 290] width 600 height 35
type input "[PERSON_NAME]"
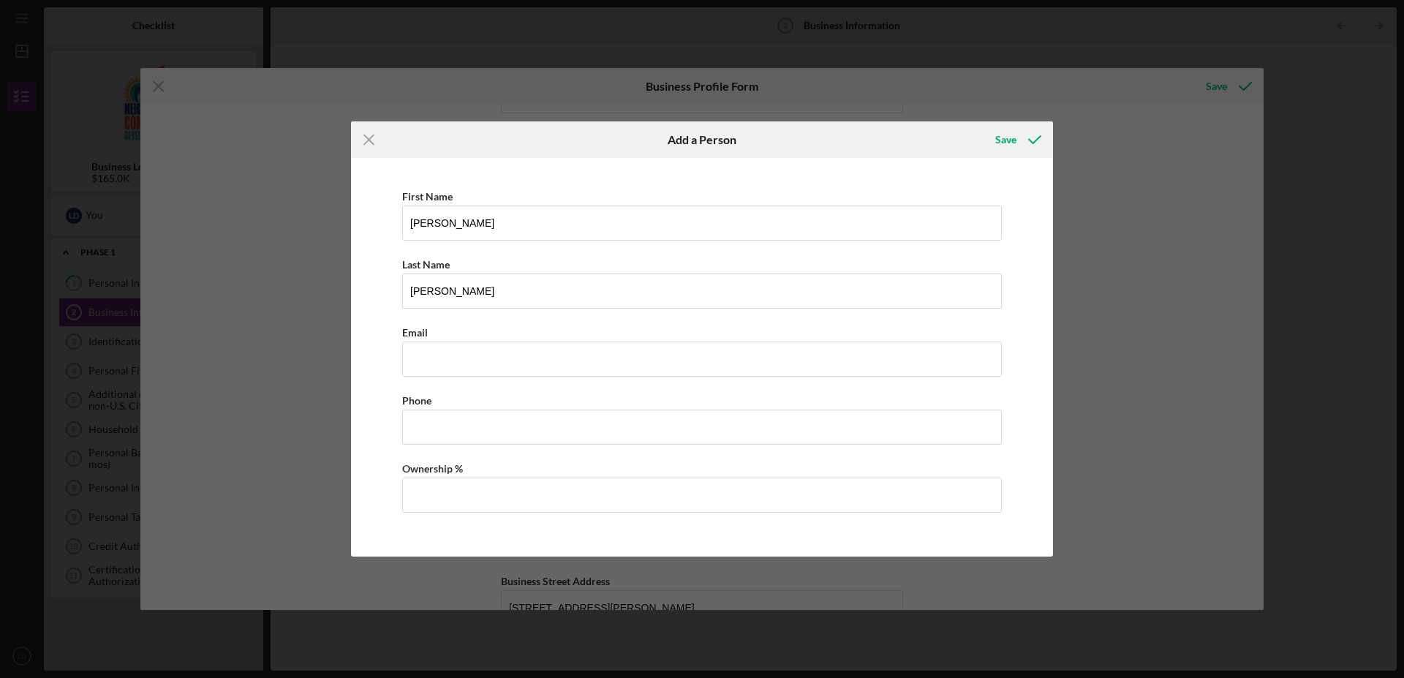
click at [388, 301] on div "First Name [PERSON_NAME] Last Name [PERSON_NAME] Email Phone Ownership %" at bounding box center [701, 357] width 687 height 384
click at [421, 356] on input "Business Email" at bounding box center [702, 358] width 600 height 35
type input "[EMAIL_ADDRESS][DOMAIN_NAME]"
drag, startPoint x: 472, startPoint y: 429, endPoint x: 401, endPoint y: 427, distance: 71.0
click at [401, 427] on div "First Name [PERSON_NAME] Last Name [PERSON_NAME] Email [EMAIL_ADDRESS][DOMAIN_N…" at bounding box center [701, 357] width 687 height 384
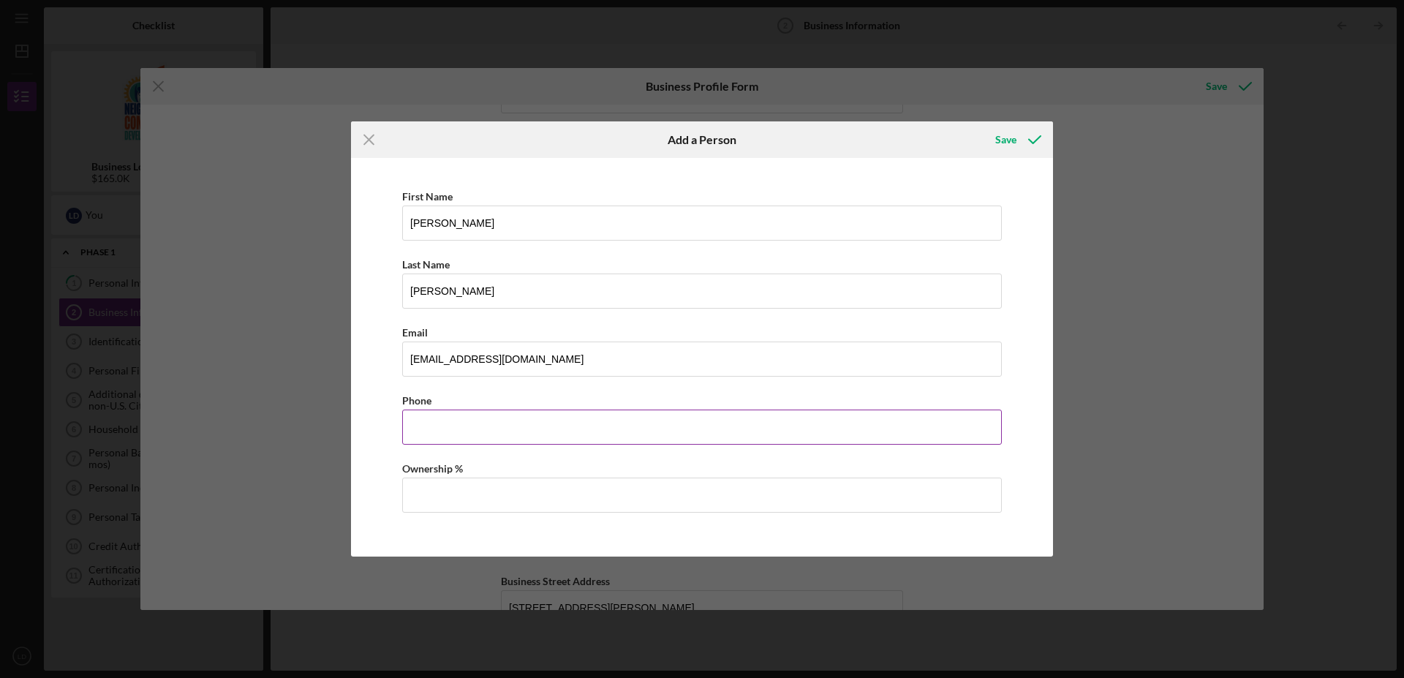
drag, startPoint x: 465, startPoint y: 426, endPoint x: 404, endPoint y: 424, distance: 60.7
click at [404, 424] on input "Business Phone" at bounding box center [702, 426] width 600 height 35
drag, startPoint x: 409, startPoint y: 427, endPoint x: 467, endPoint y: 426, distance: 58.5
click at [467, 426] on input "Business Phone" at bounding box center [702, 426] width 600 height 35
click at [452, 424] on input "Business Phone" at bounding box center [702, 426] width 600 height 35
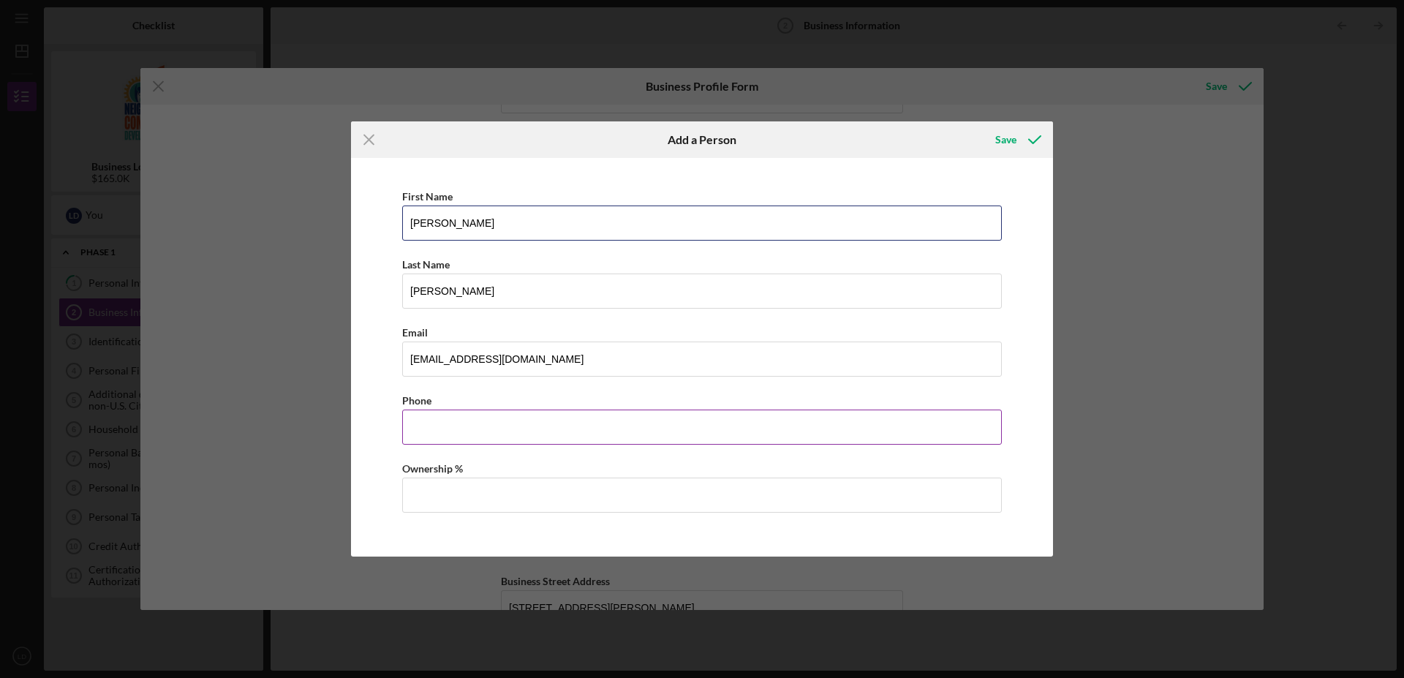
type input "[PERSON_NAME]"
type input "[EMAIL_ADDRESS][DOMAIN_NAME]"
type input "[PHONE_NUMBER]"
click at [355, 472] on div "First Name [PERSON_NAME] Last Name [PERSON_NAME] Email [EMAIL_ADDRESS][DOMAIN_N…" at bounding box center [702, 357] width 702 height 399
click at [426, 494] on input "Ownership %" at bounding box center [702, 494] width 600 height 35
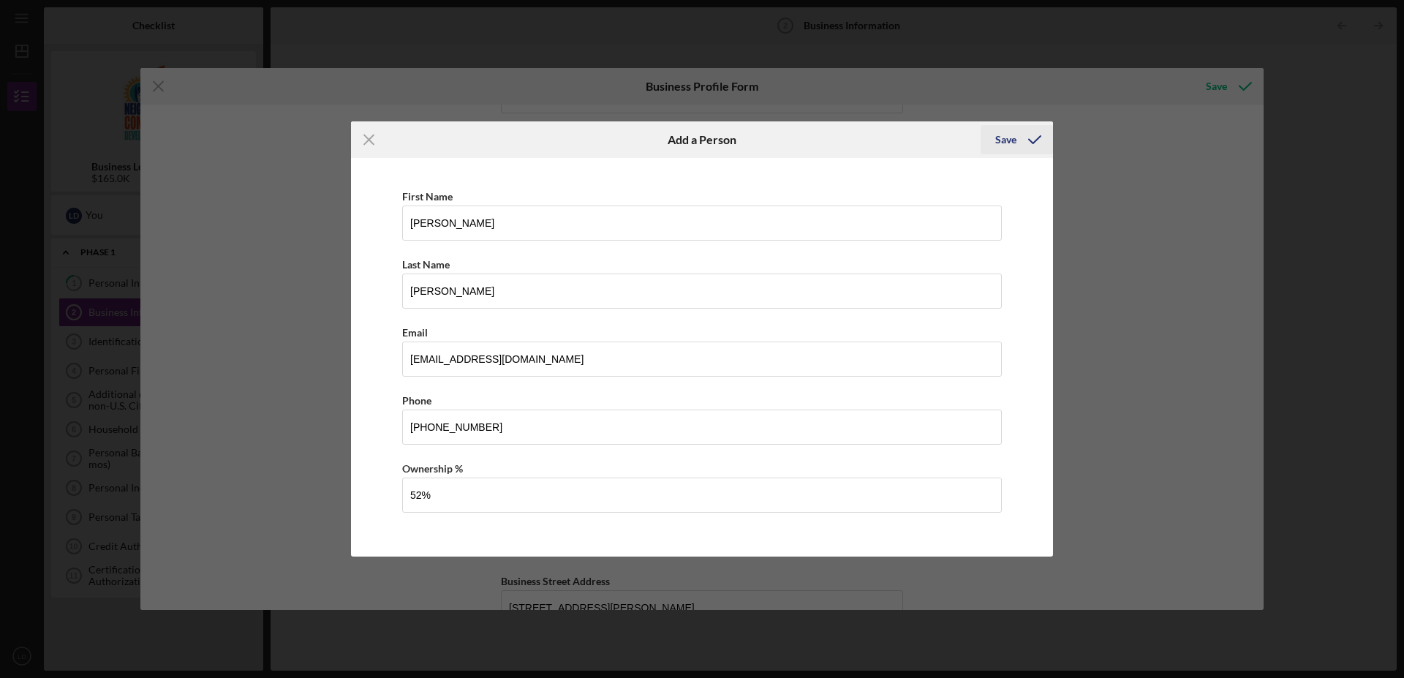
type input "52.00%"
click at [1005, 140] on div "Save" at bounding box center [1005, 139] width 21 height 29
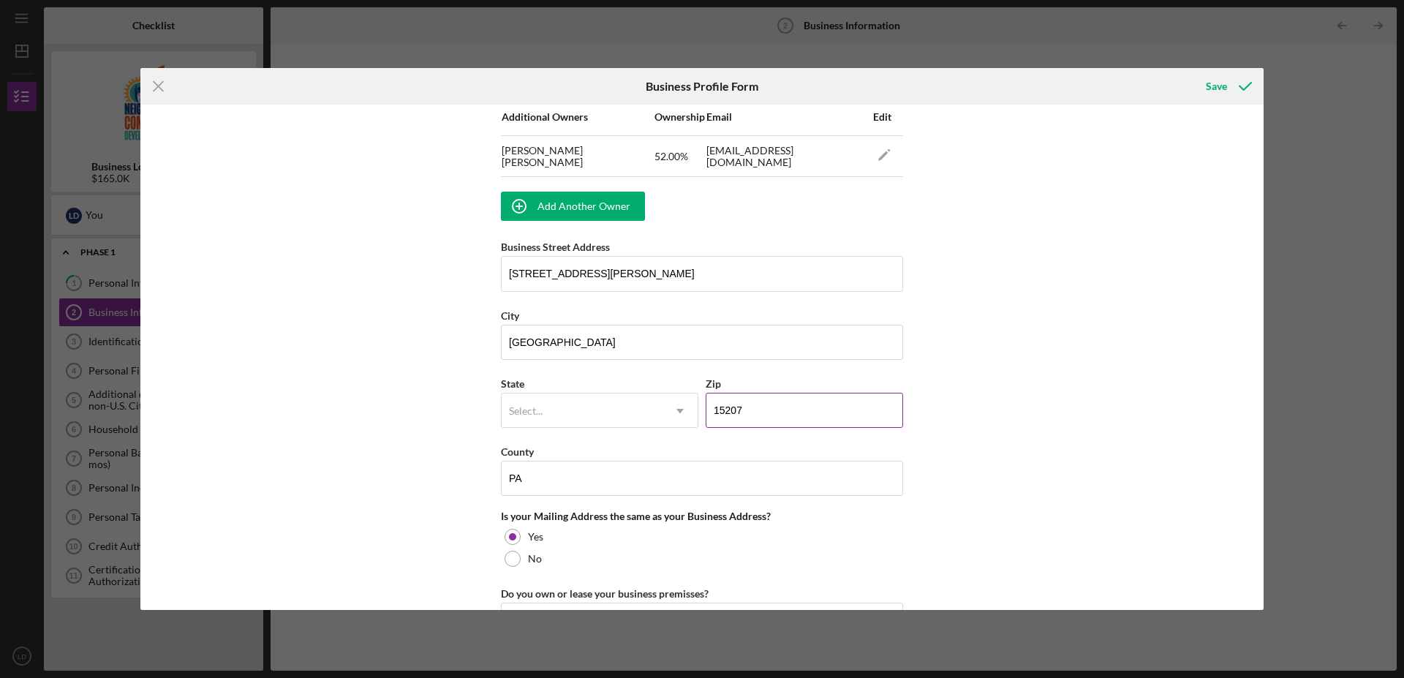
scroll to position [953, 0]
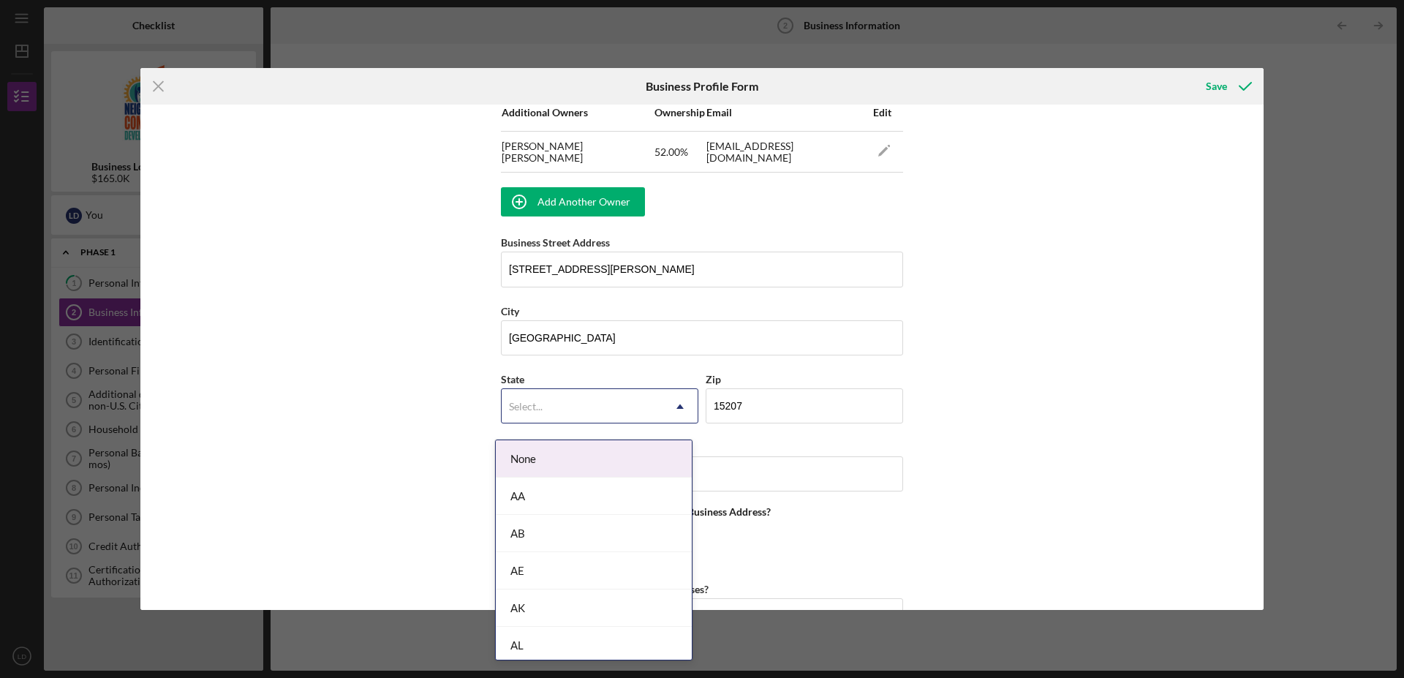
click at [627, 416] on div "Select..." at bounding box center [582, 407] width 161 height 34
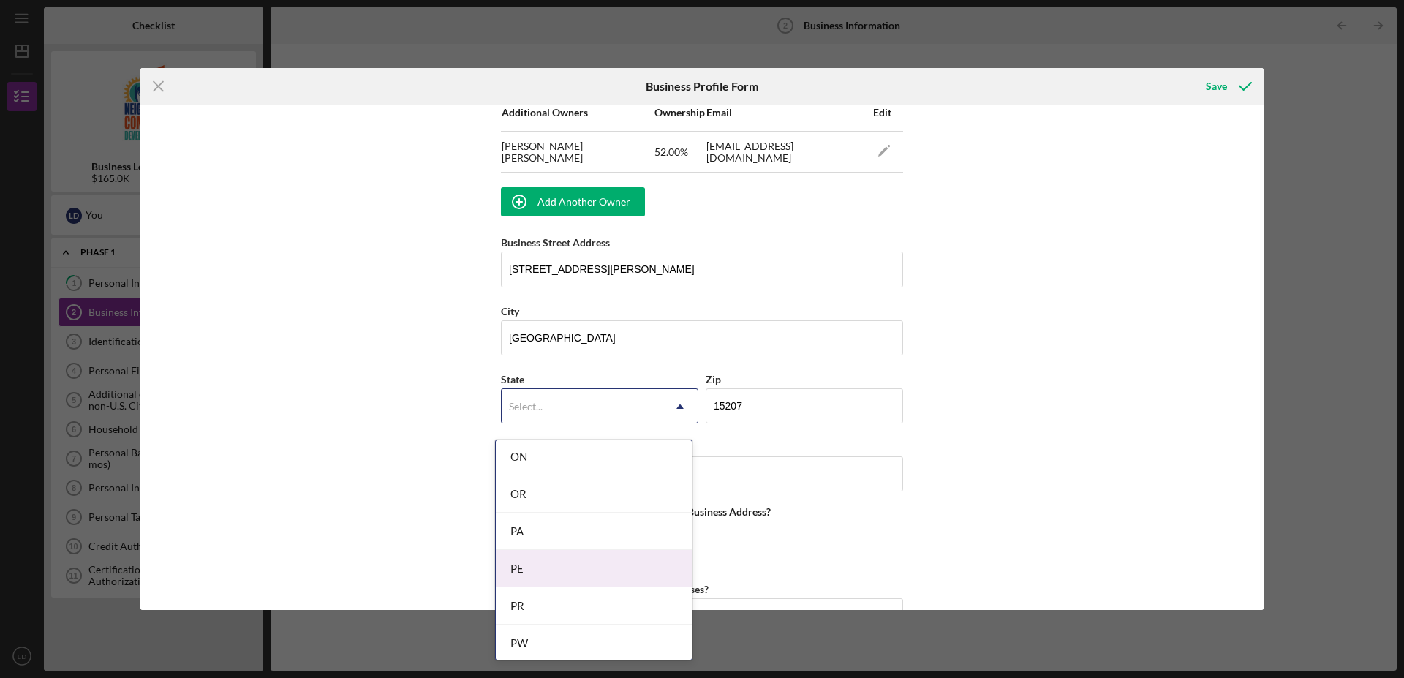
scroll to position [2014, 0]
click at [540, 535] on div "PA" at bounding box center [594, 533] width 196 height 37
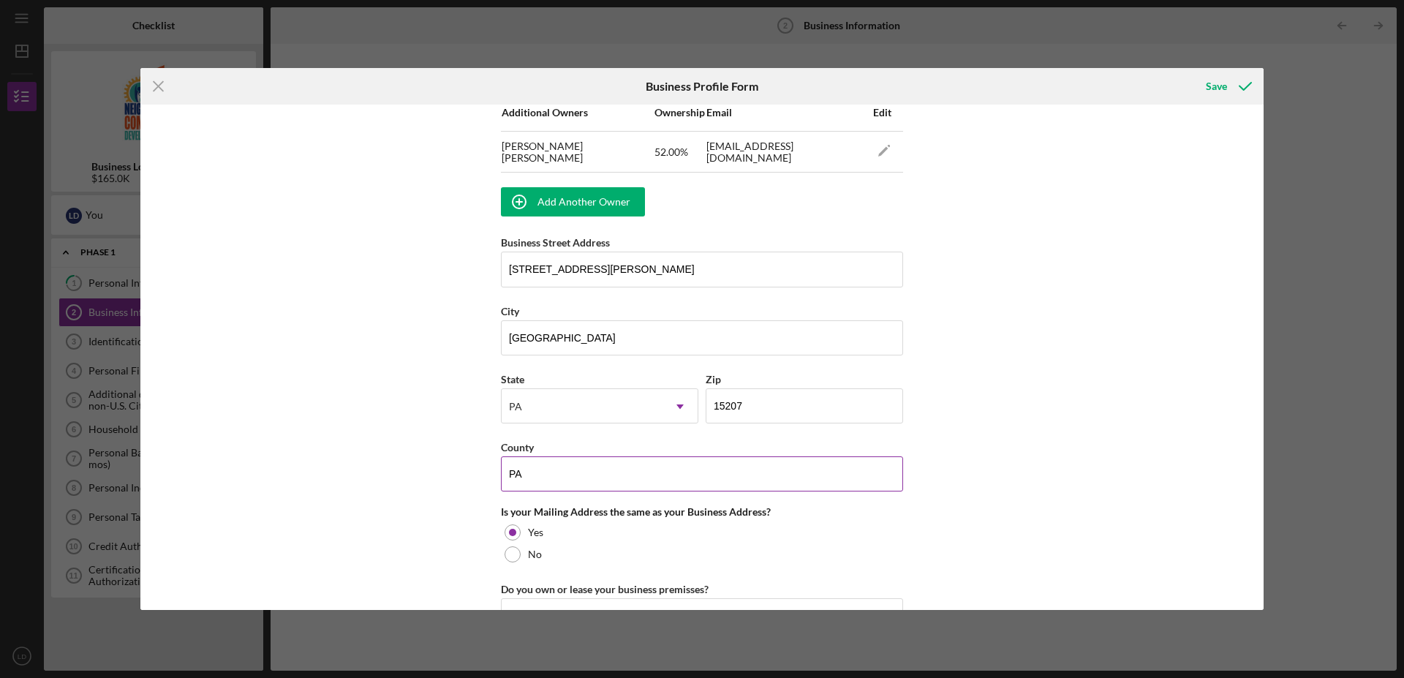
drag, startPoint x: 573, startPoint y: 487, endPoint x: 494, endPoint y: 487, distance: 78.2
click at [501, 487] on input "PA" at bounding box center [702, 473] width 402 height 35
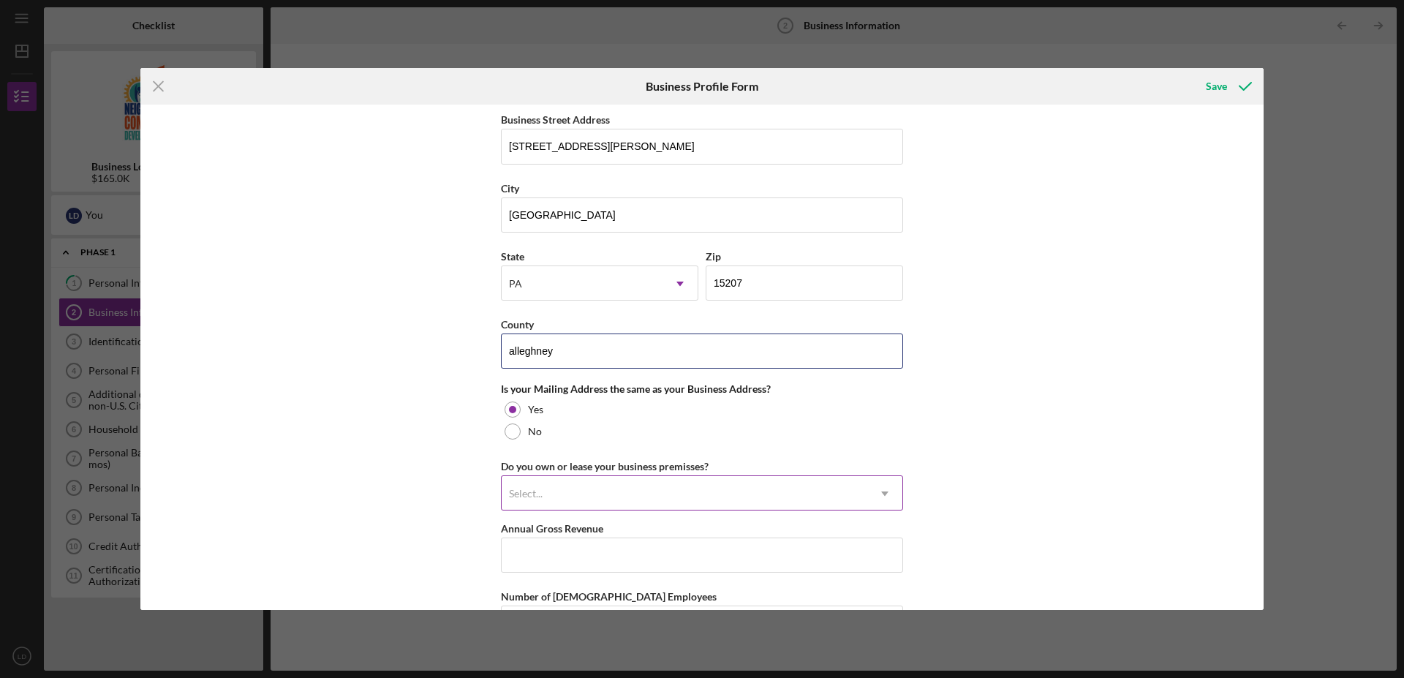
scroll to position [1102, 0]
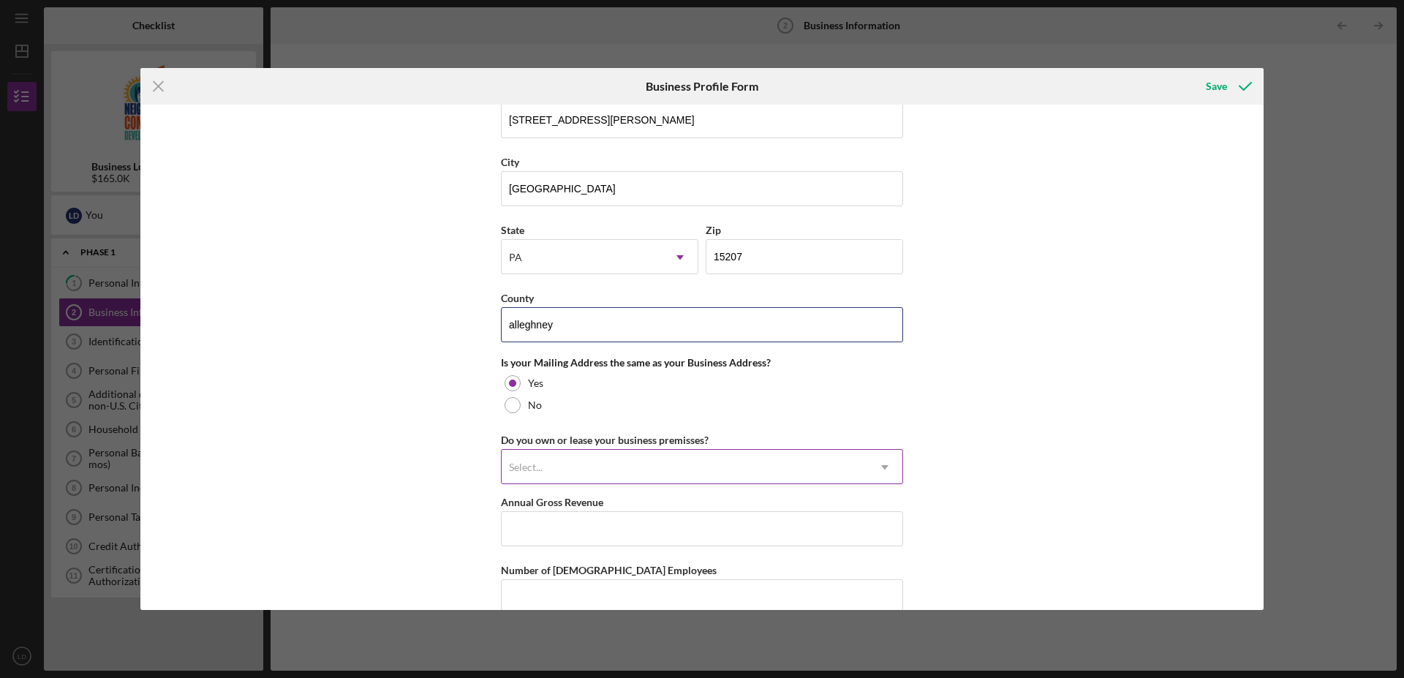
type input "alleghney"
click at [624, 483] on div "Select..." at bounding box center [685, 467] width 366 height 34
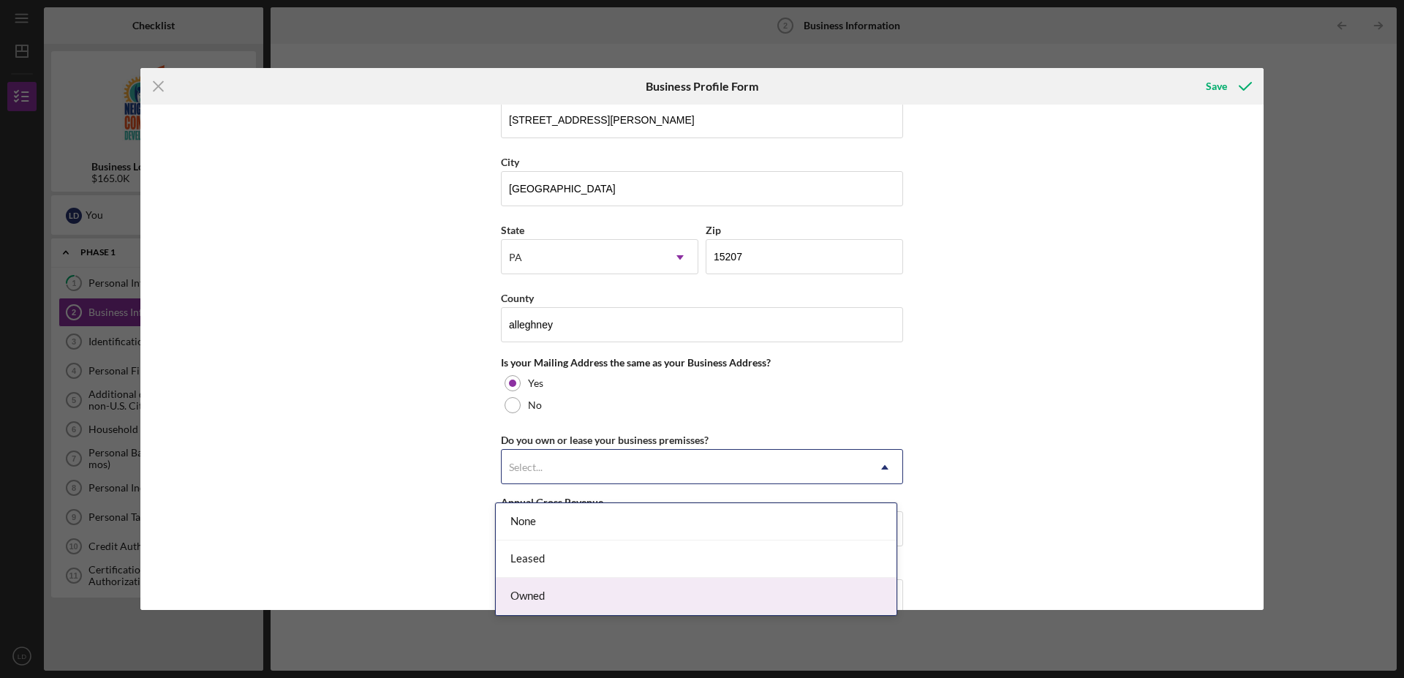
click at [535, 595] on div "Owned" at bounding box center [696, 596] width 401 height 37
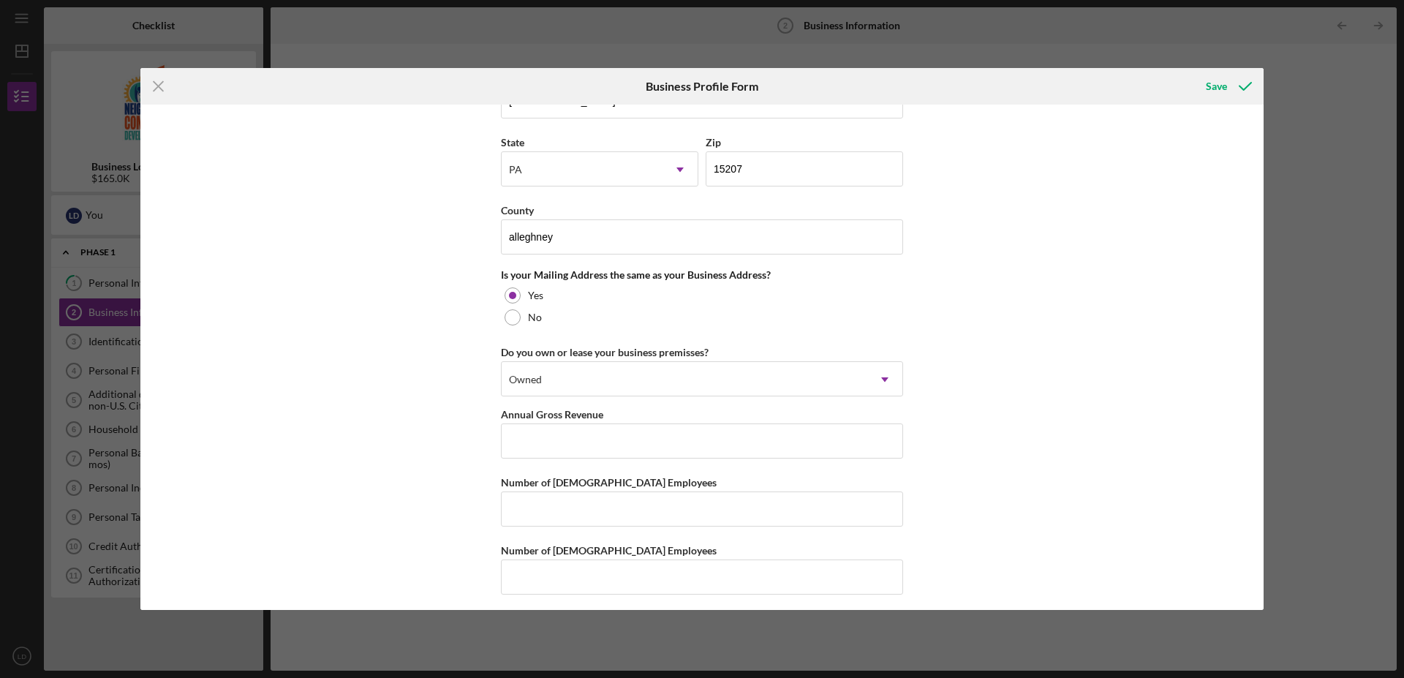
scroll to position [1211, 0]
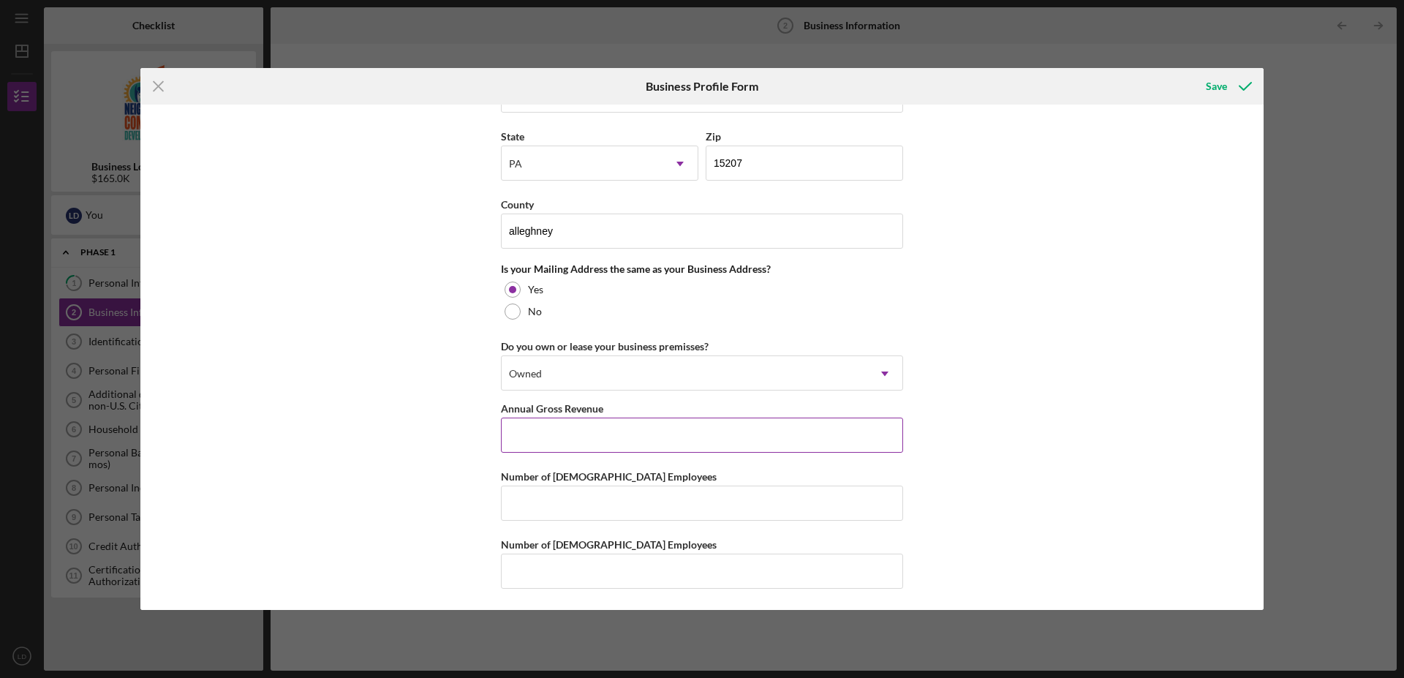
click at [578, 438] on input "Annual Gross Revenue" at bounding box center [702, 435] width 402 height 35
type input "$500,000"
click at [557, 507] on input "Number of [DEMOGRAPHIC_DATA] Employees" at bounding box center [702, 503] width 402 height 35
type input "10"
click at [1217, 86] on div "Save" at bounding box center [1216, 86] width 21 height 29
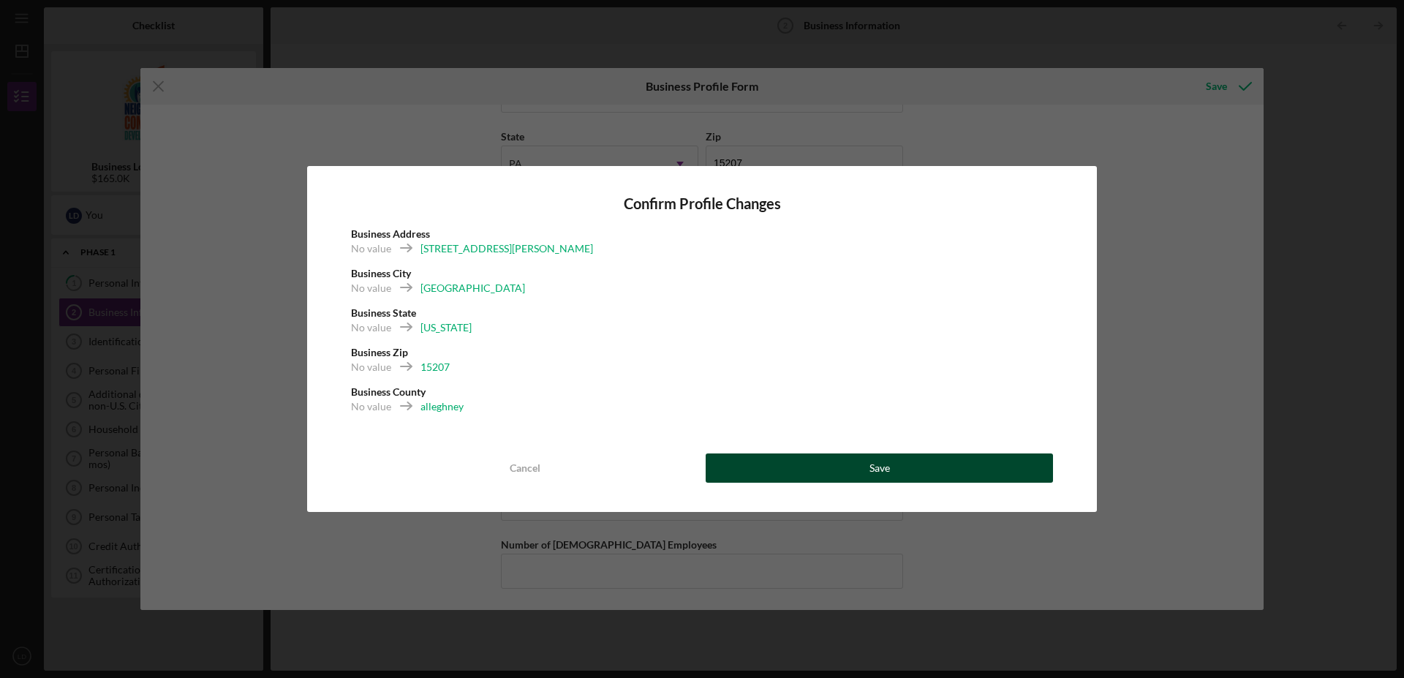
click at [892, 467] on button "Save" at bounding box center [879, 467] width 347 height 29
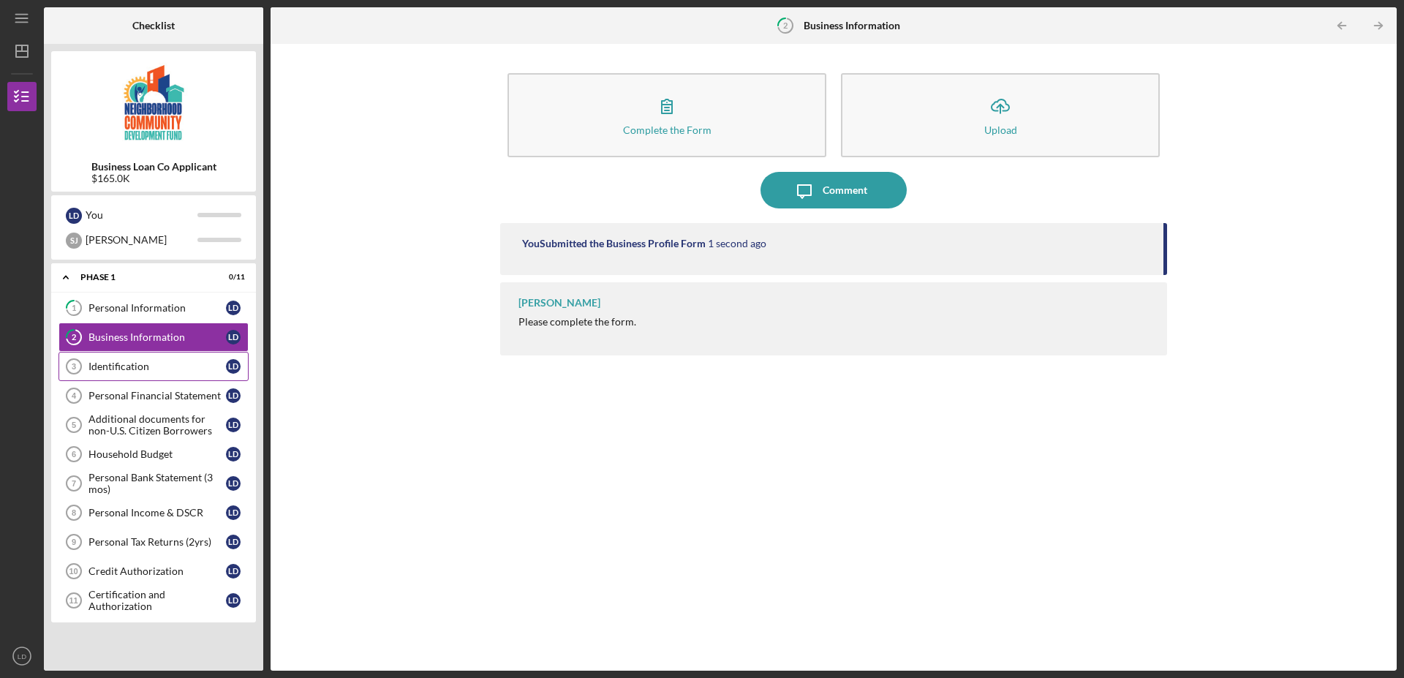
click at [121, 369] on div "Identification" at bounding box center [156, 366] width 137 height 12
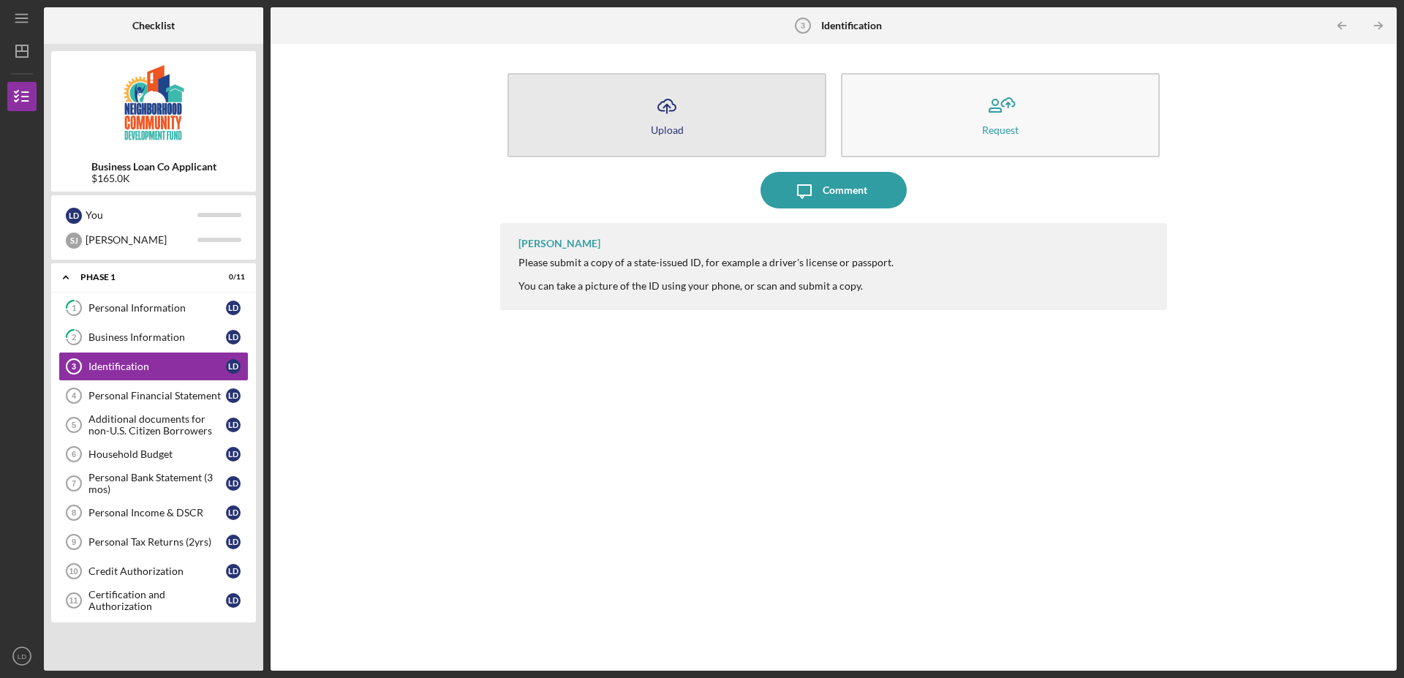
click at [668, 114] on icon "Icon/Upload" at bounding box center [667, 106] width 37 height 37
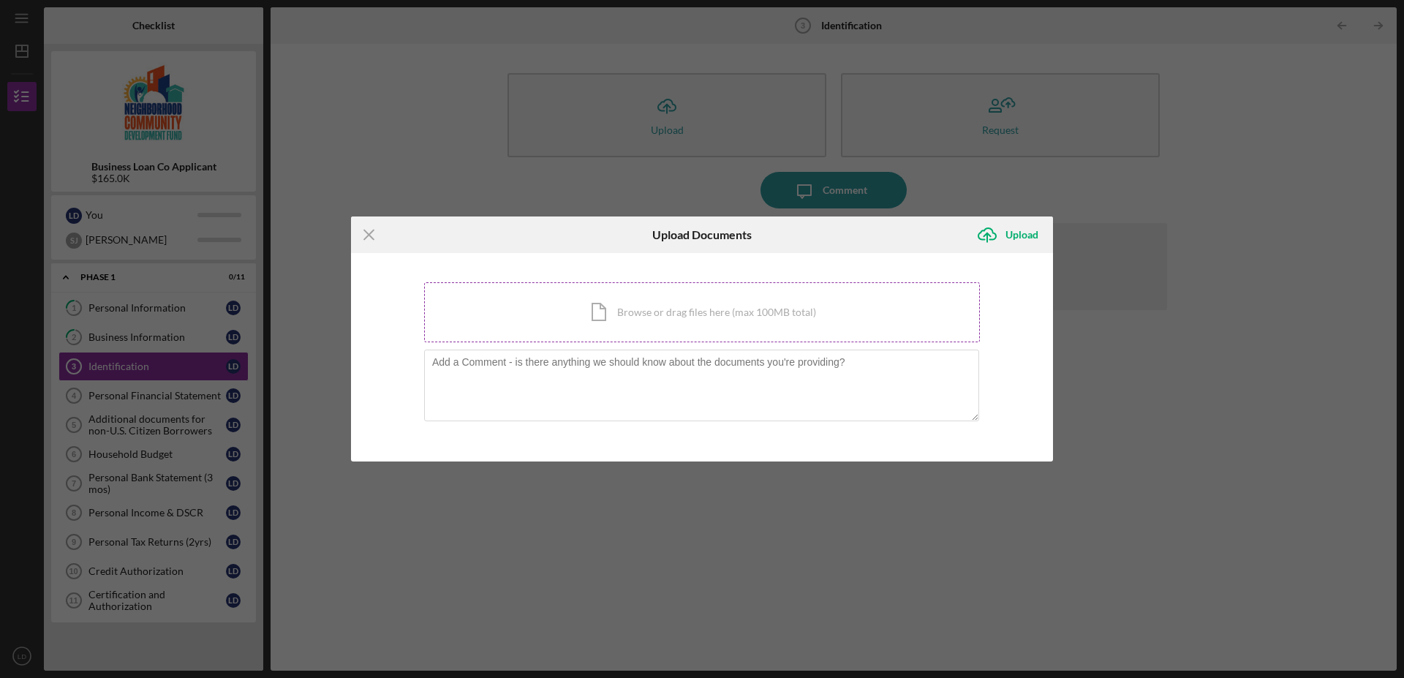
click at [684, 307] on div "Icon/Document Browse or drag files here (max 100MB total) Tap to choose files o…" at bounding box center [702, 312] width 556 height 60
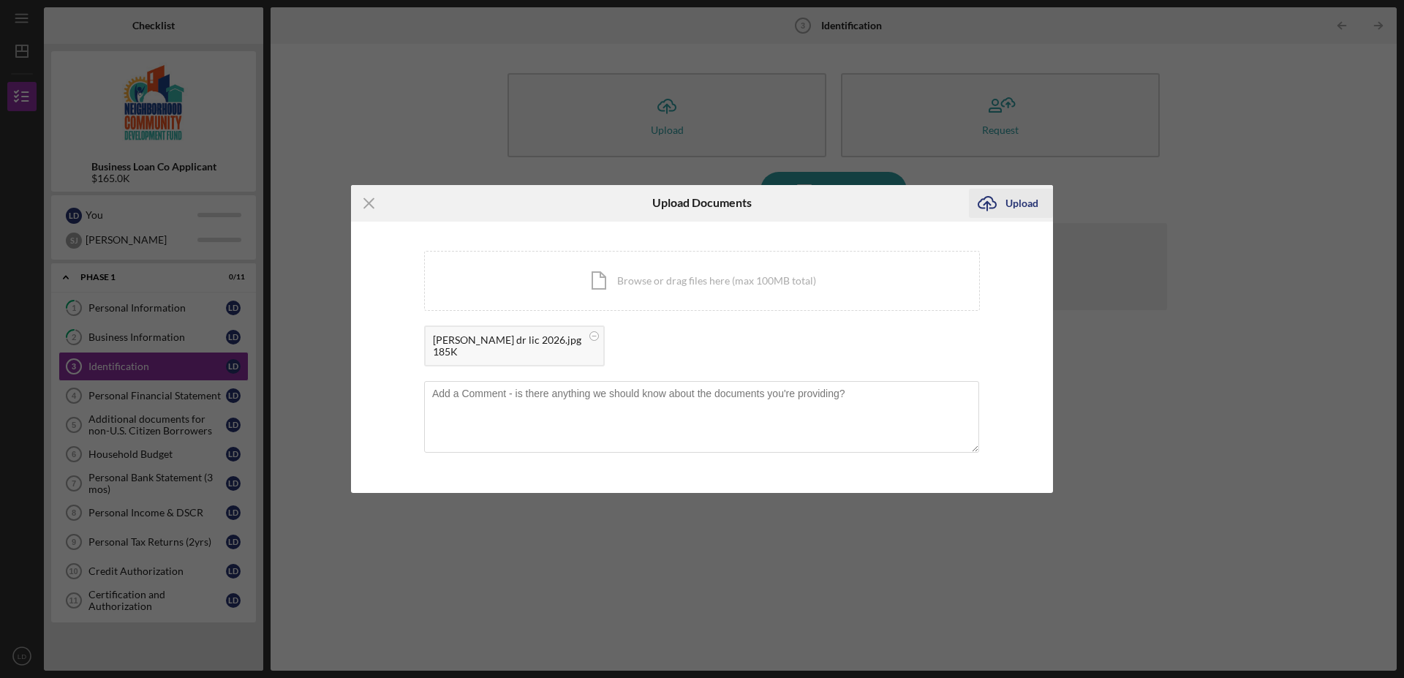
click at [1010, 201] on div "Upload" at bounding box center [1021, 203] width 33 height 29
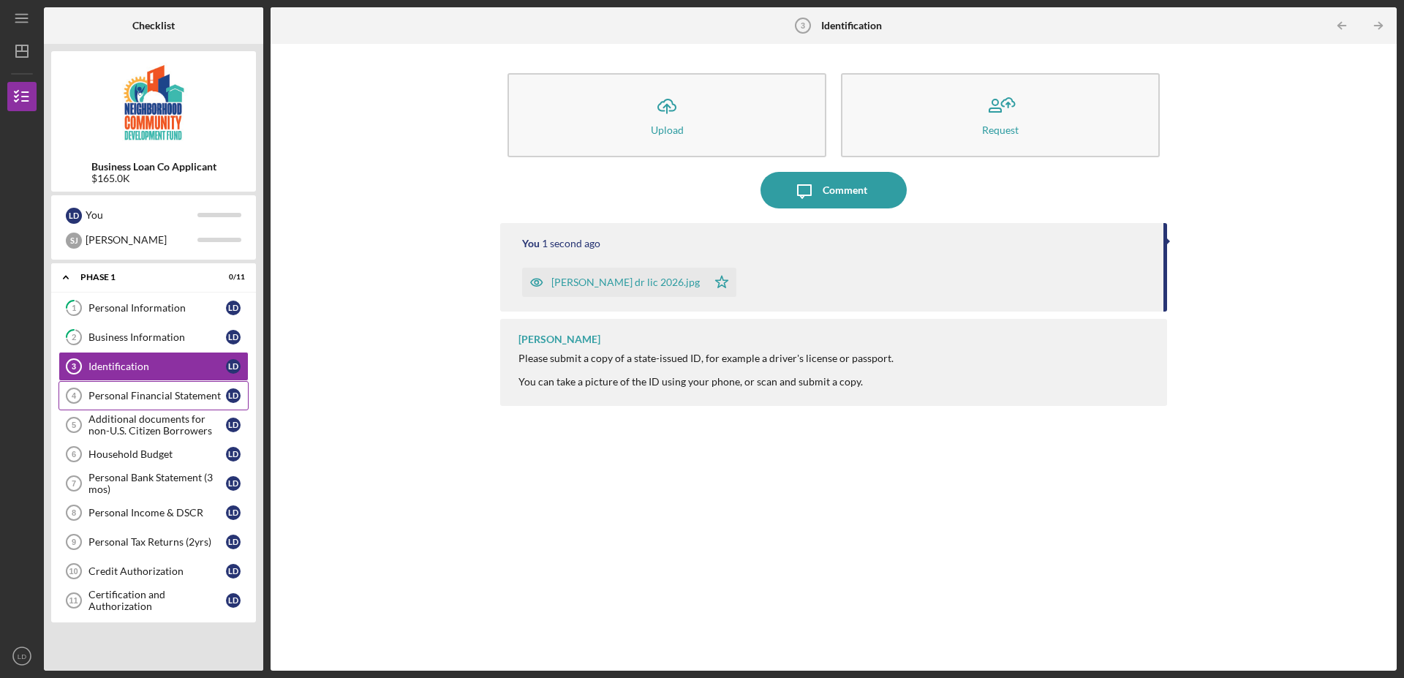
click at [121, 400] on div "Personal Financial Statement" at bounding box center [156, 396] width 137 height 12
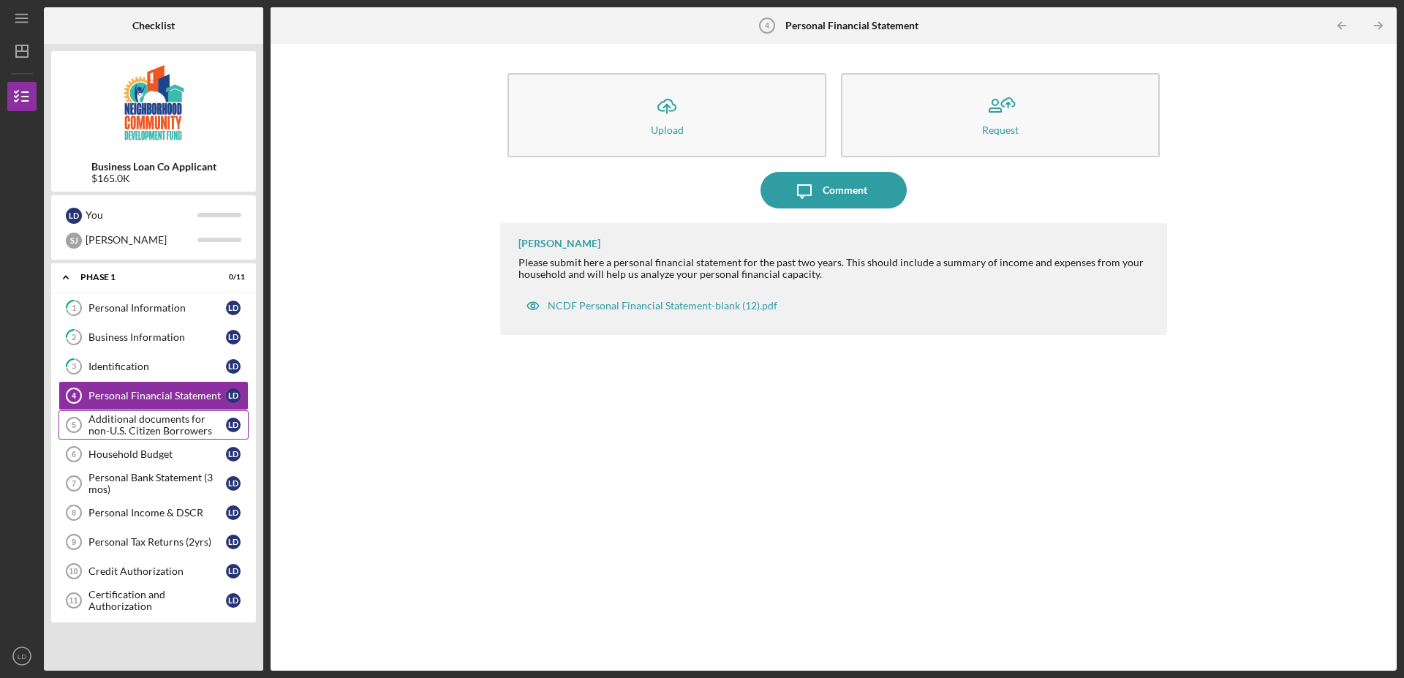
click at [108, 419] on div "Additional documents for non-U.S. Citizen Borrowers" at bounding box center [156, 424] width 137 height 23
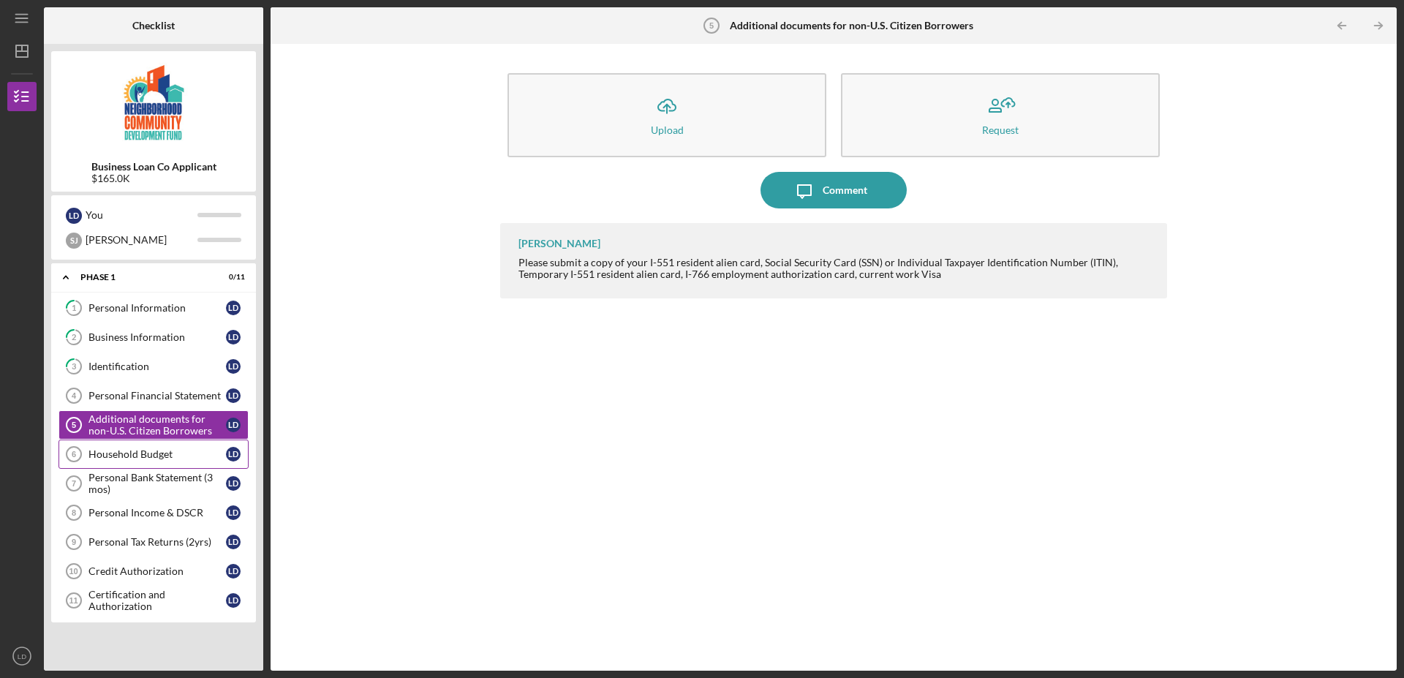
click at [118, 453] on div "Household Budget" at bounding box center [156, 454] width 137 height 12
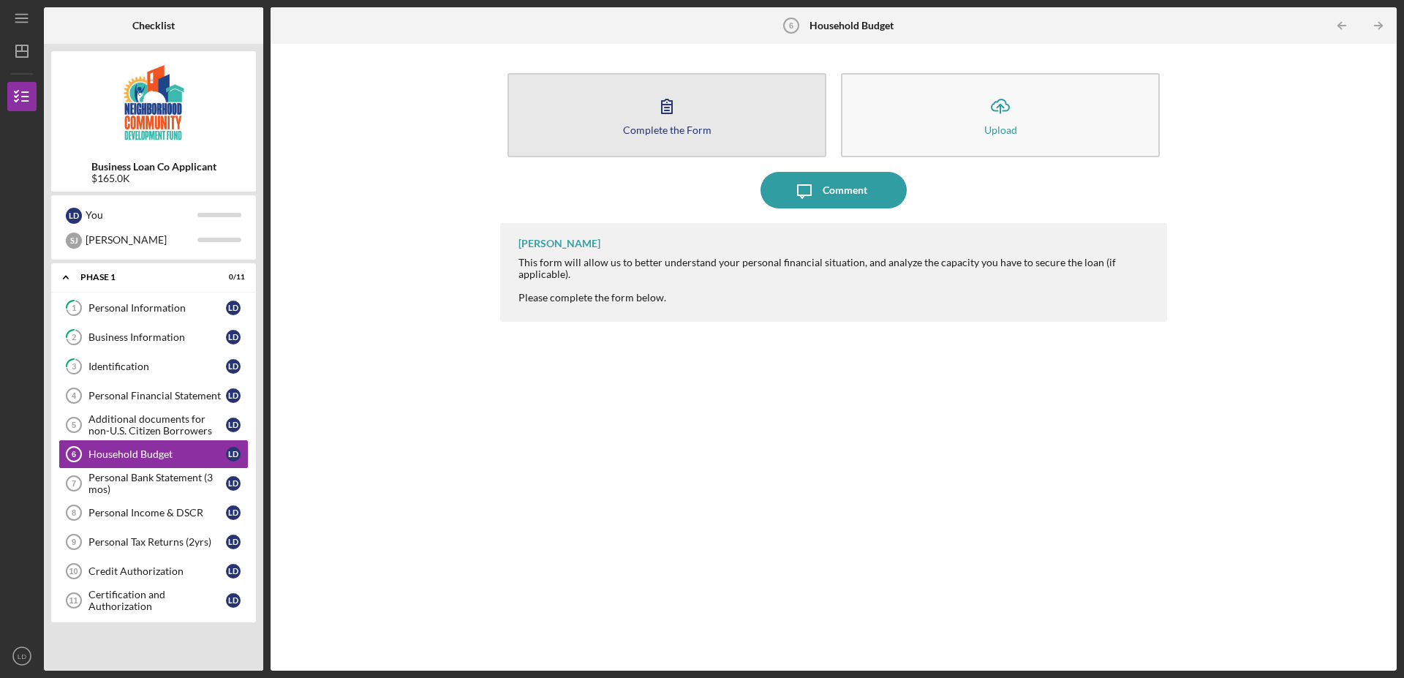
click at [672, 118] on icon "button" at bounding box center [667, 106] width 37 height 37
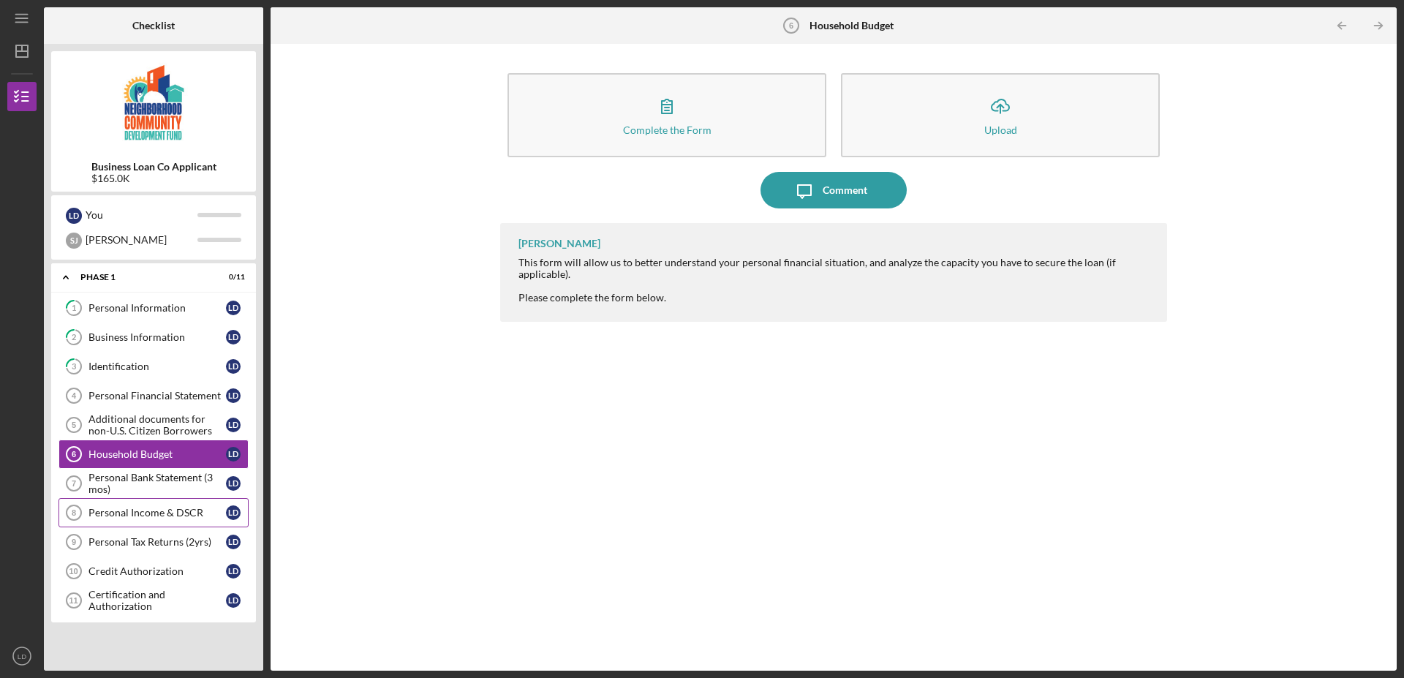
click at [124, 513] on div "Personal Income & DSCR" at bounding box center [156, 513] width 137 height 12
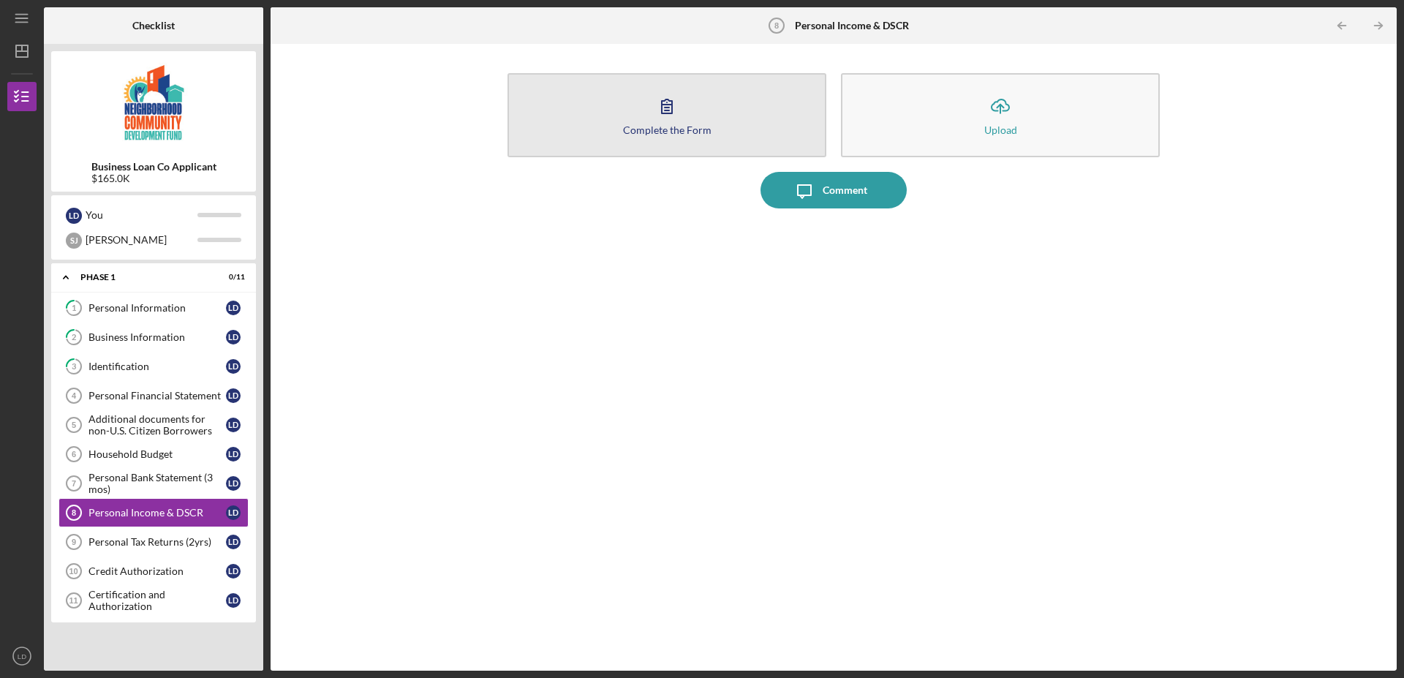
click at [680, 106] on icon "button" at bounding box center [667, 106] width 37 height 37
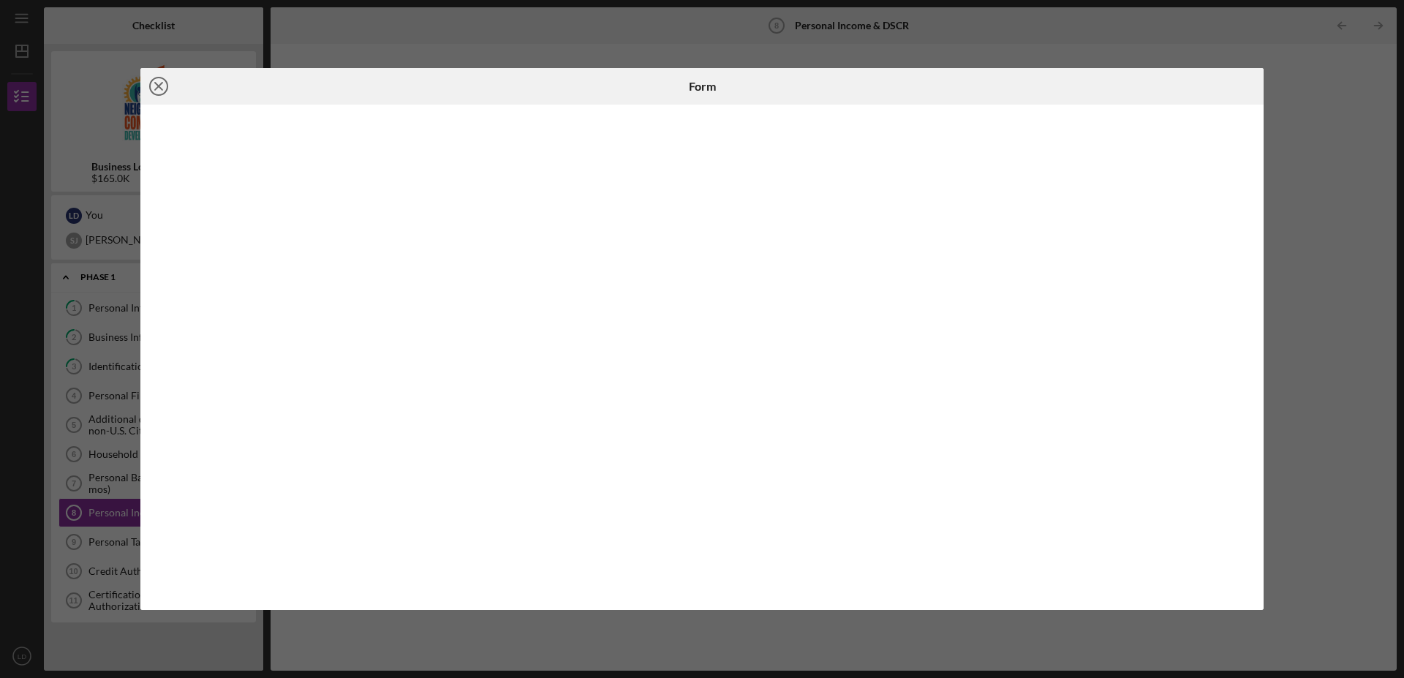
click at [162, 83] on line at bounding box center [158, 86] width 7 height 7
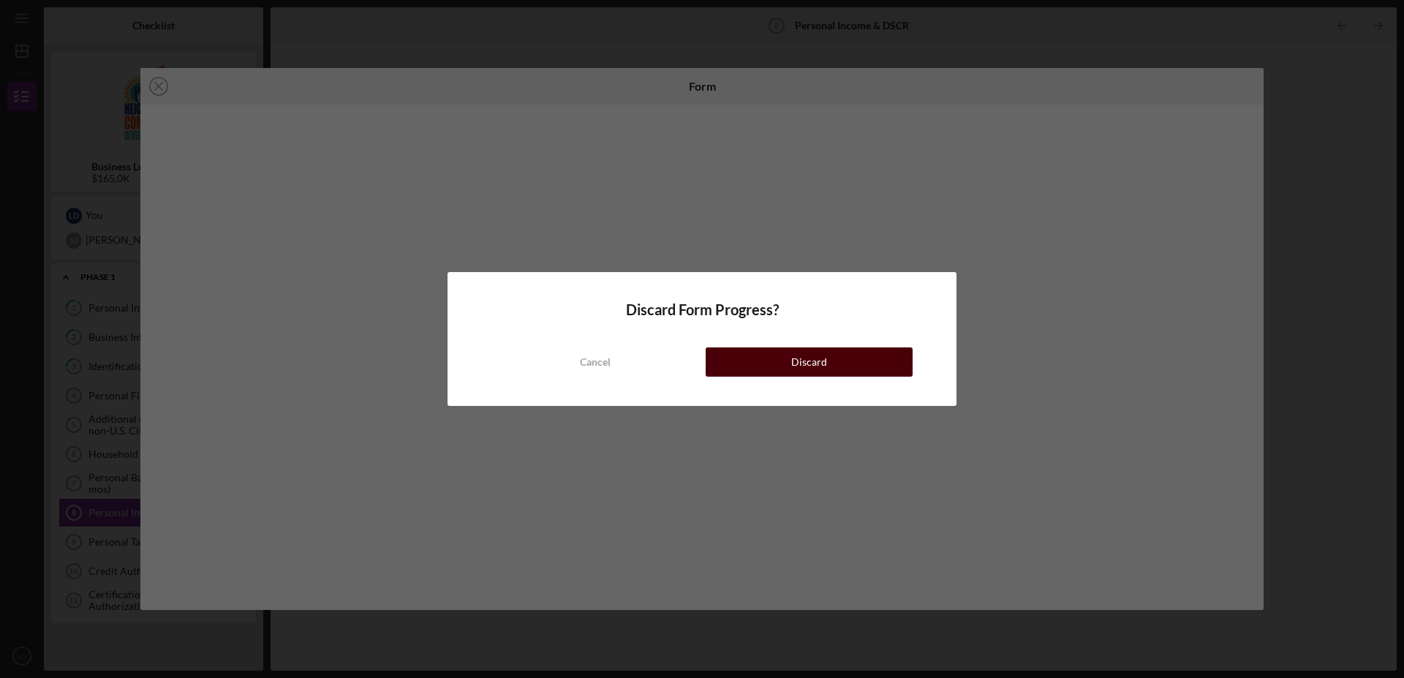
click at [751, 359] on button "Discard" at bounding box center [809, 361] width 207 height 29
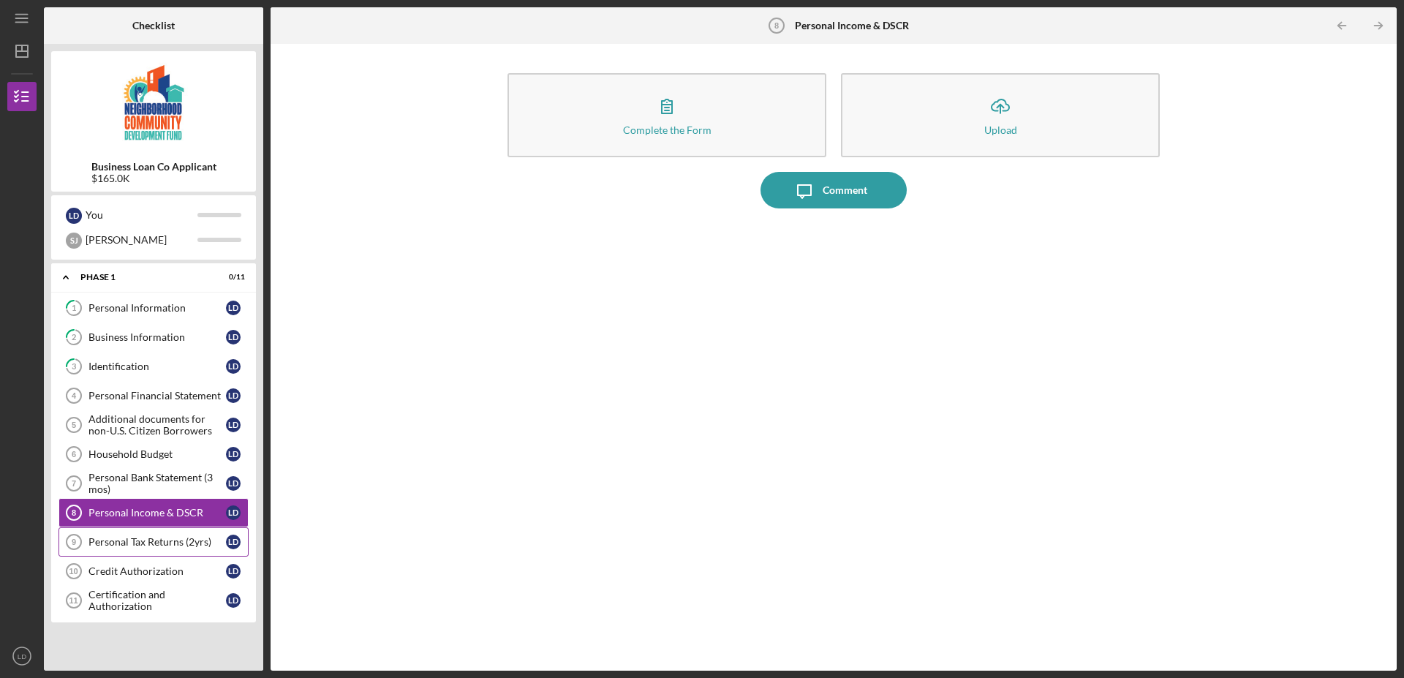
click at [126, 542] on div "Personal Tax Returns (2yrs)" at bounding box center [156, 542] width 137 height 12
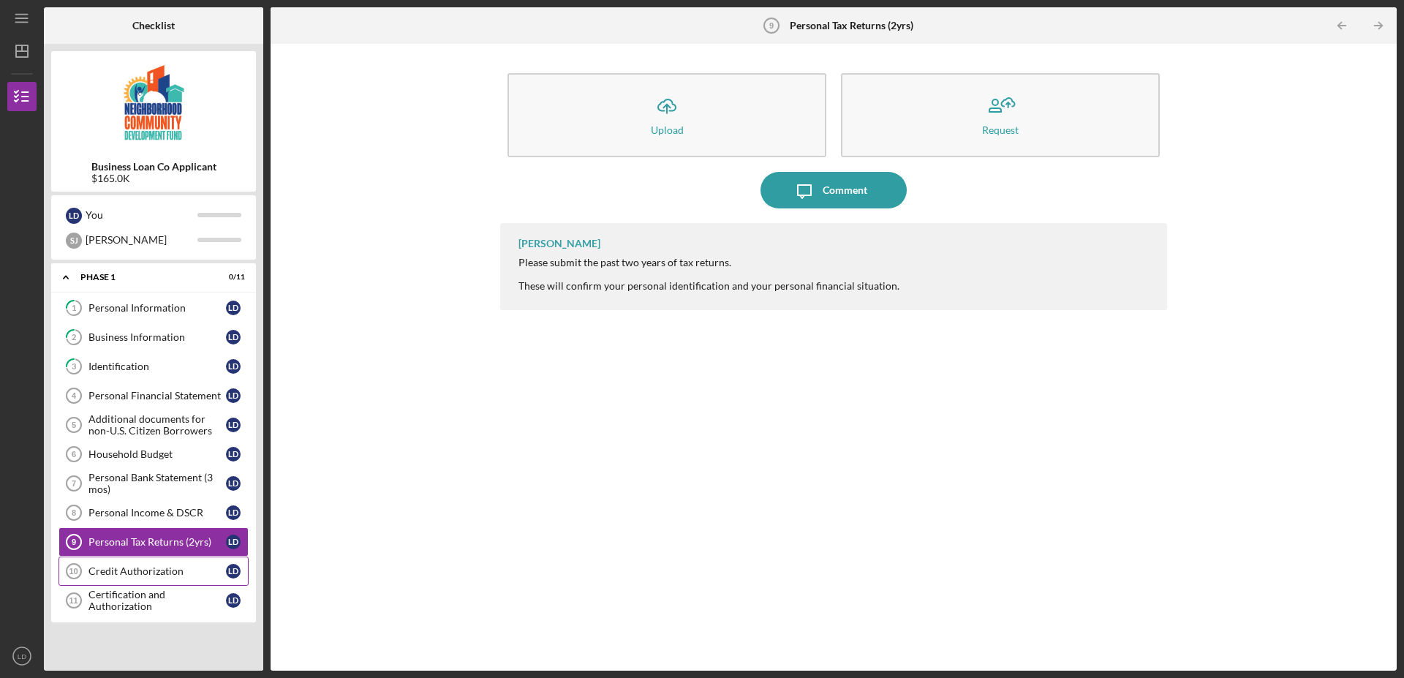
click at [135, 574] on div "Credit Authorization" at bounding box center [156, 571] width 137 height 12
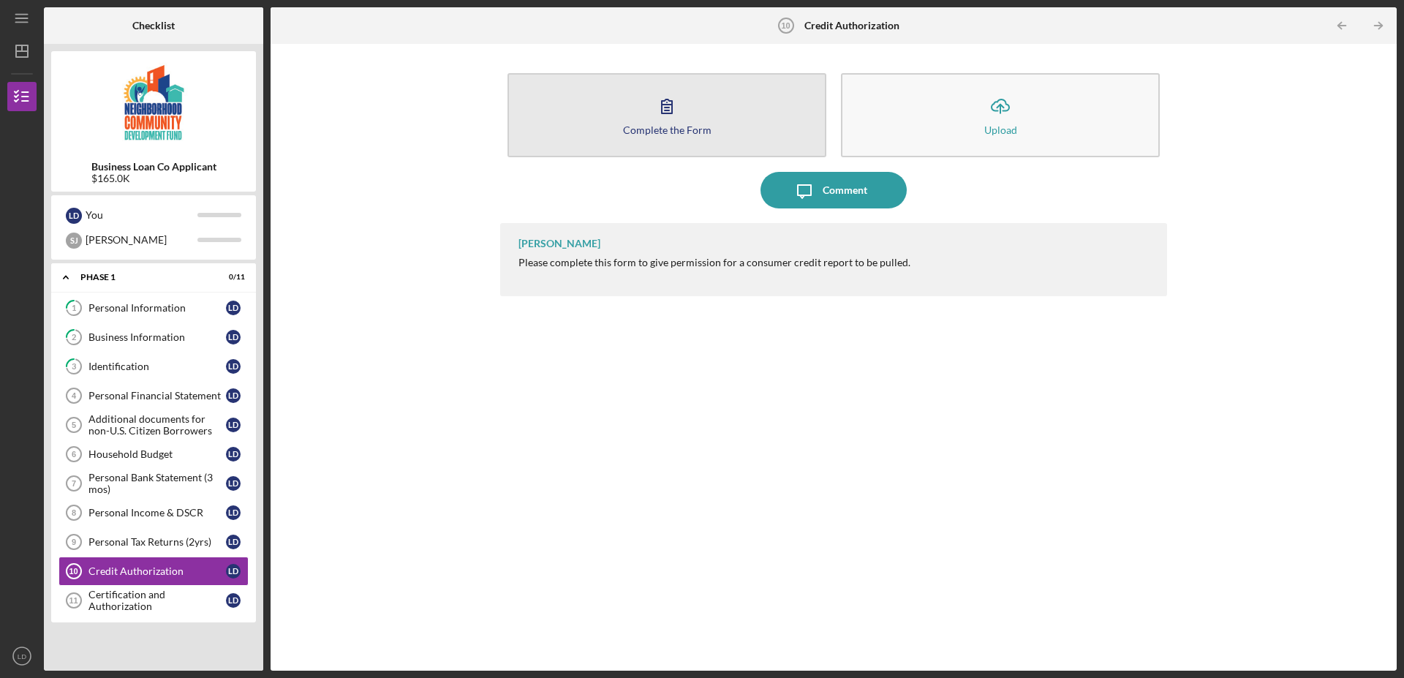
click at [665, 121] on icon "button" at bounding box center [667, 106] width 37 height 37
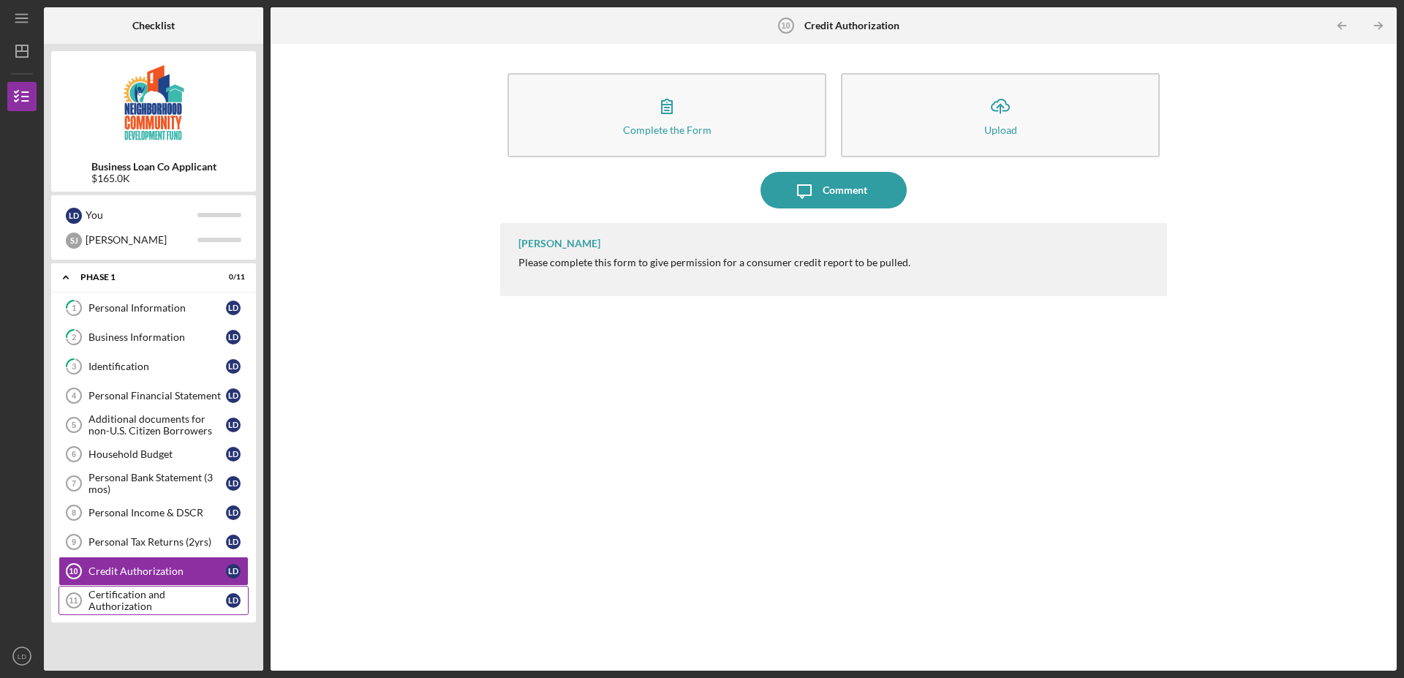
click at [96, 603] on div "Certification and Authorization" at bounding box center [156, 600] width 137 height 23
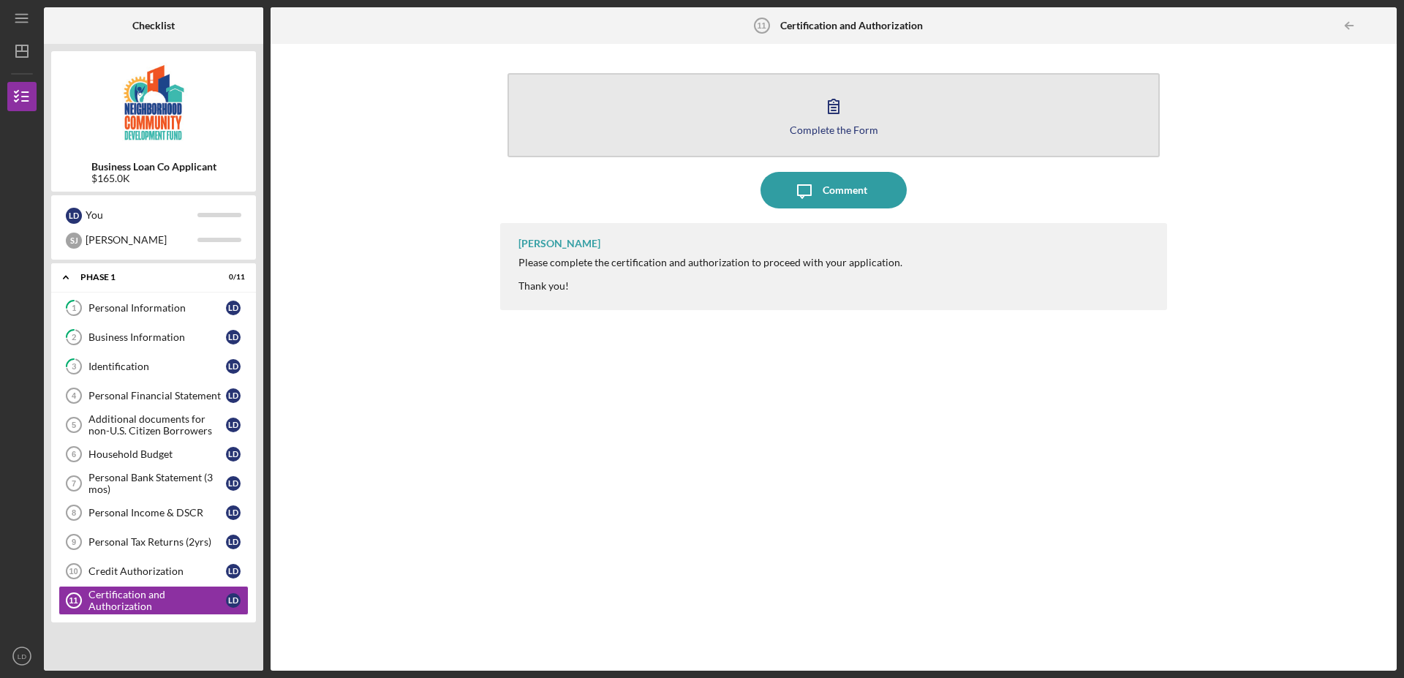
click at [829, 118] on icon "button" at bounding box center [833, 106] width 37 height 37
